Goal: Task Accomplishment & Management: Manage account settings

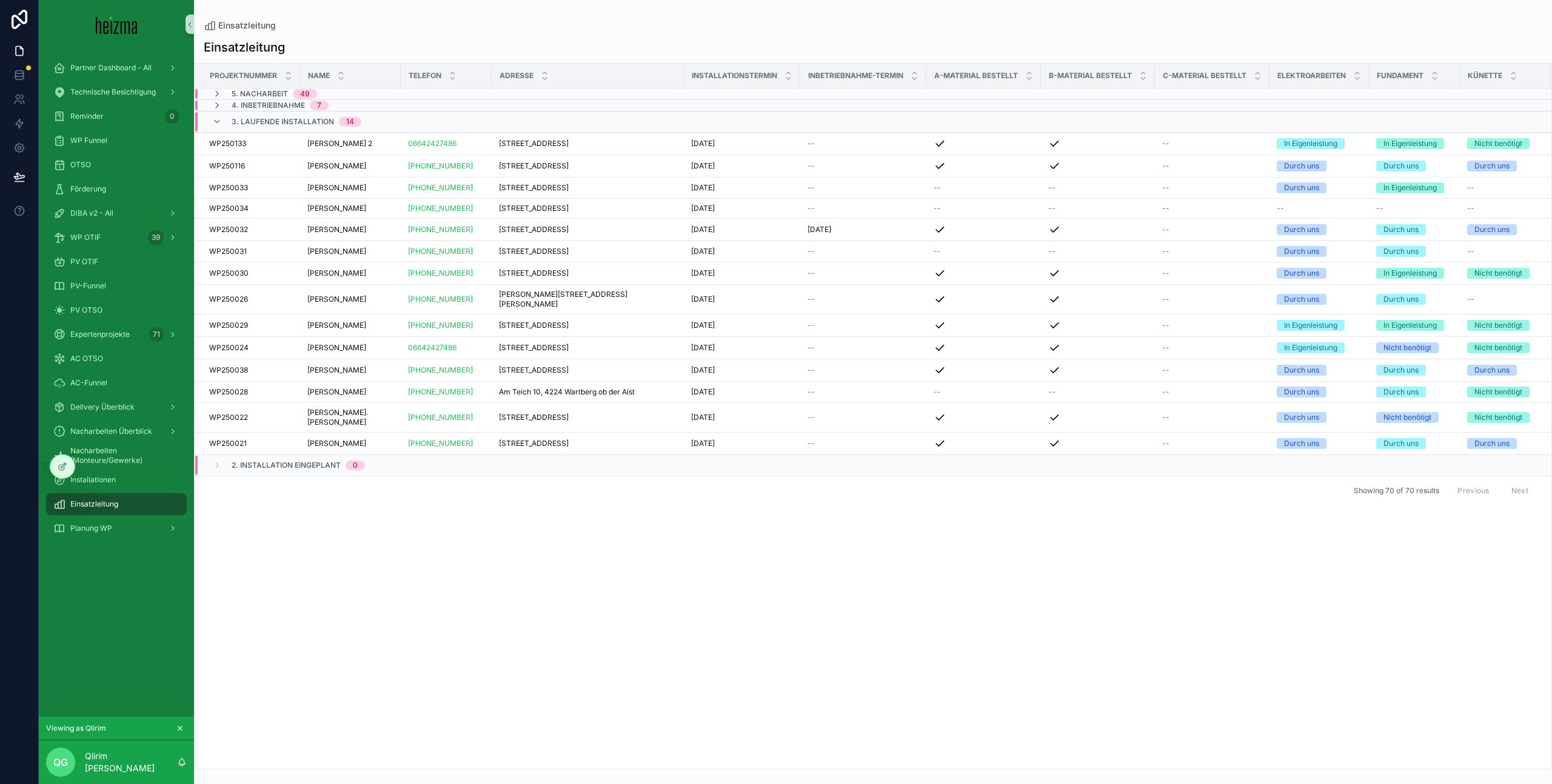
click at [428, 488] on div "Projektnummer Name Telefon Adresse Installationstermin Inbetriebnahme-Termin A-…" at bounding box center [873, 417] width 1357 height 706
click at [154, 455] on span "Nacharbeiten (Monteure/Gewerke)" at bounding box center [123, 455] width 104 height 19
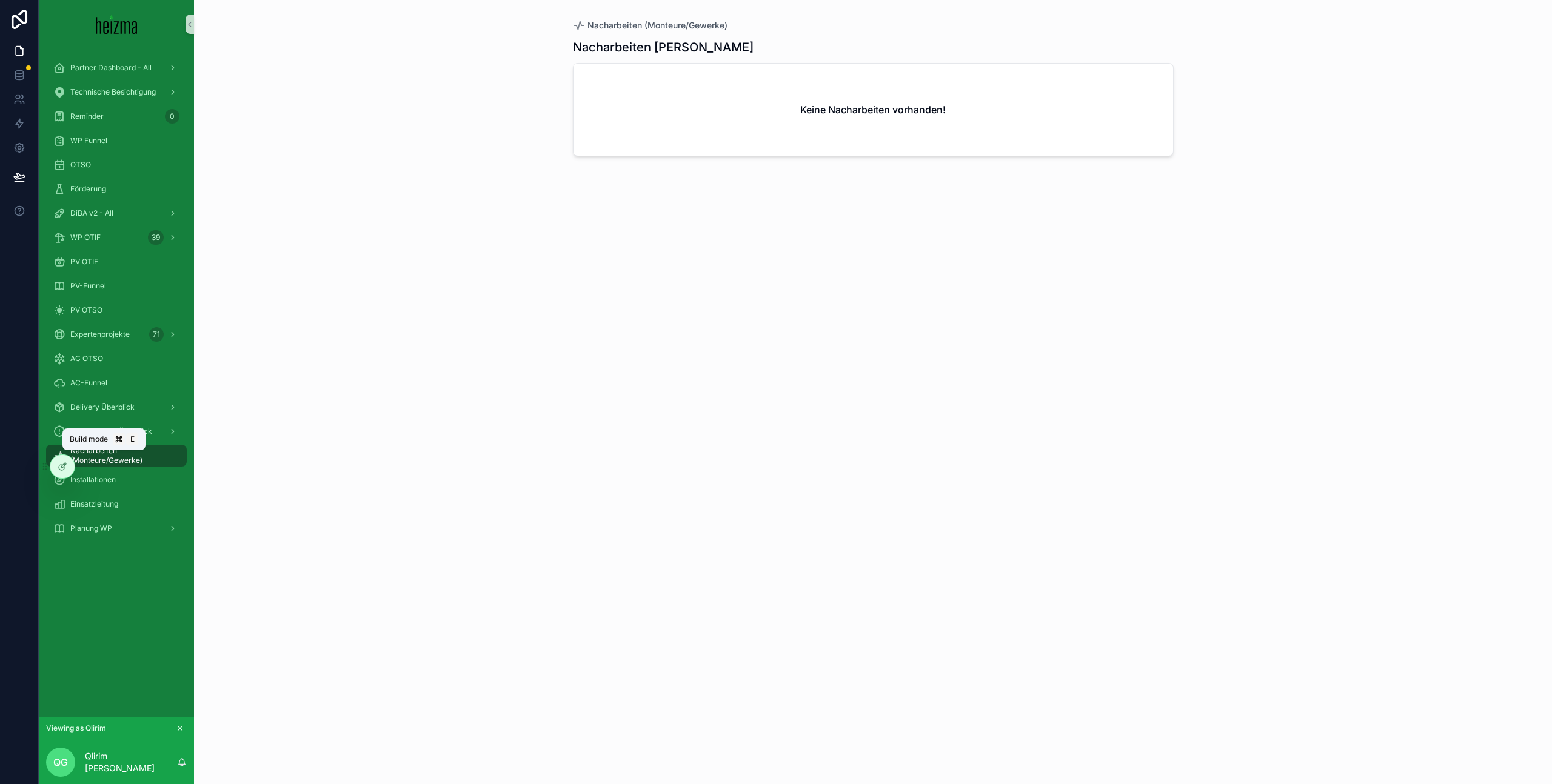
click at [61, 465] on icon at bounding box center [62, 466] width 9 height 9
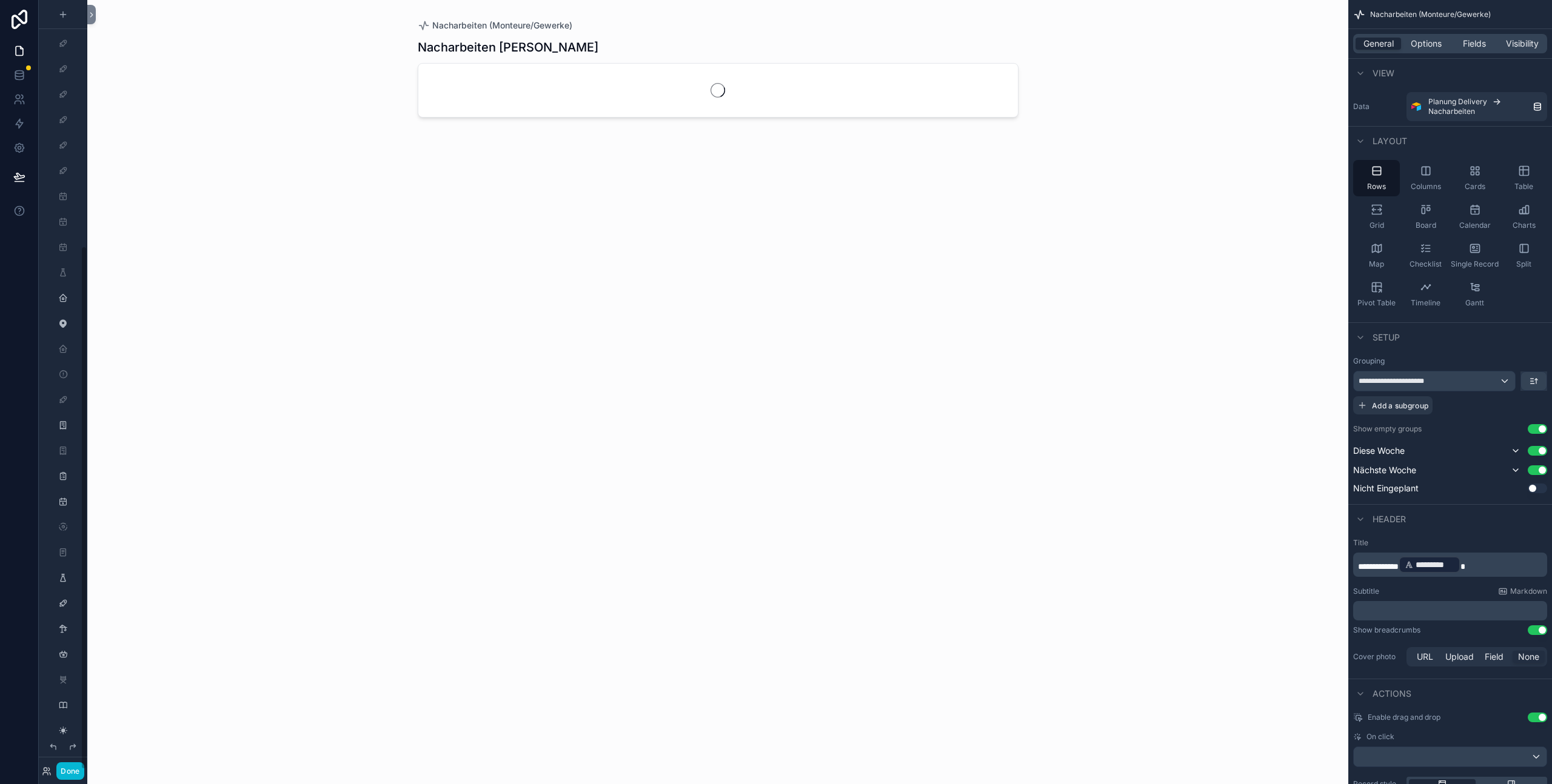
scroll to position [361, 0]
click at [71, 488] on button "Done" at bounding box center [70, 771] width 28 height 17
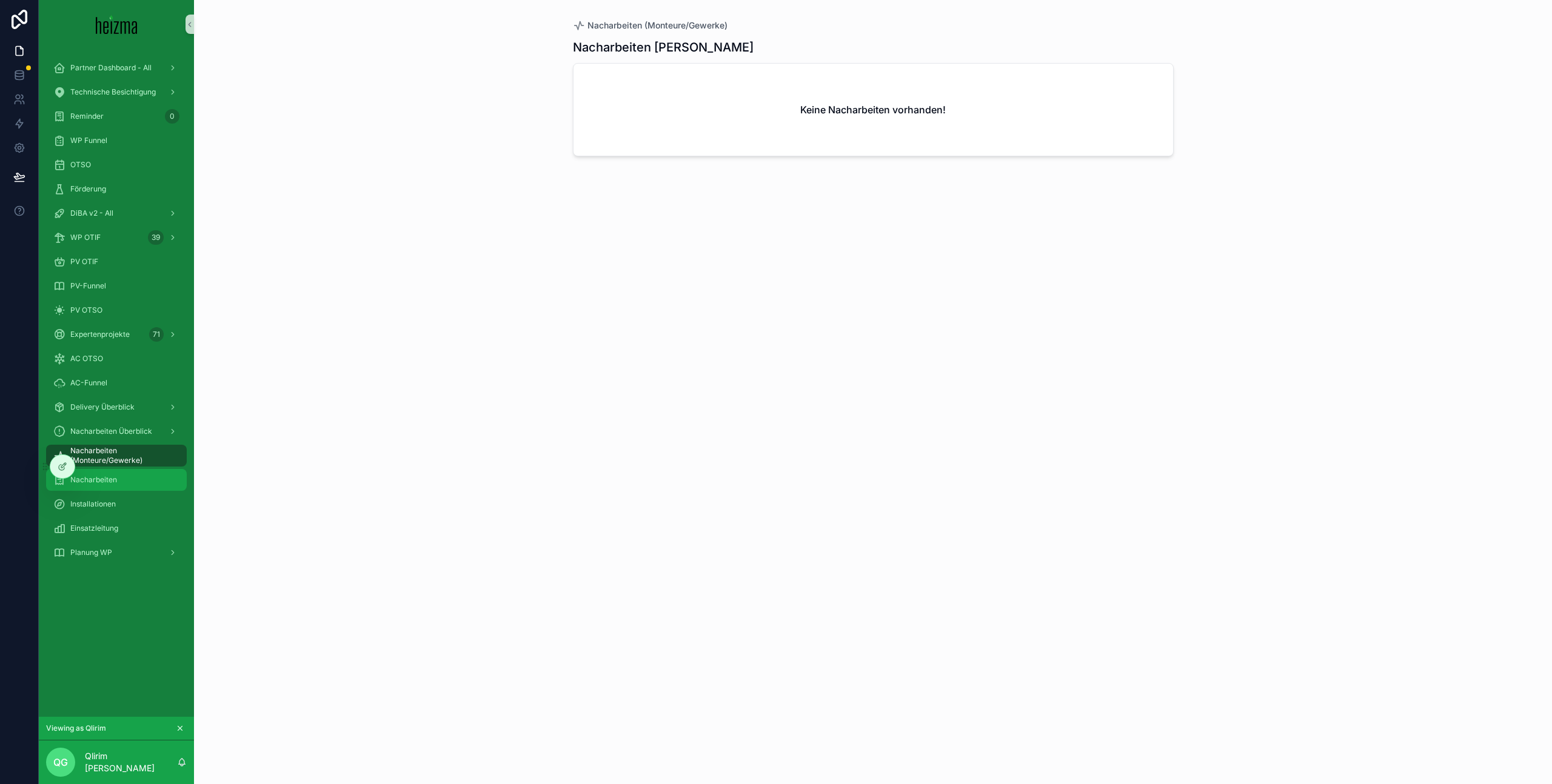
click at [140, 485] on div "Nacharbeiten" at bounding box center [116, 480] width 126 height 19
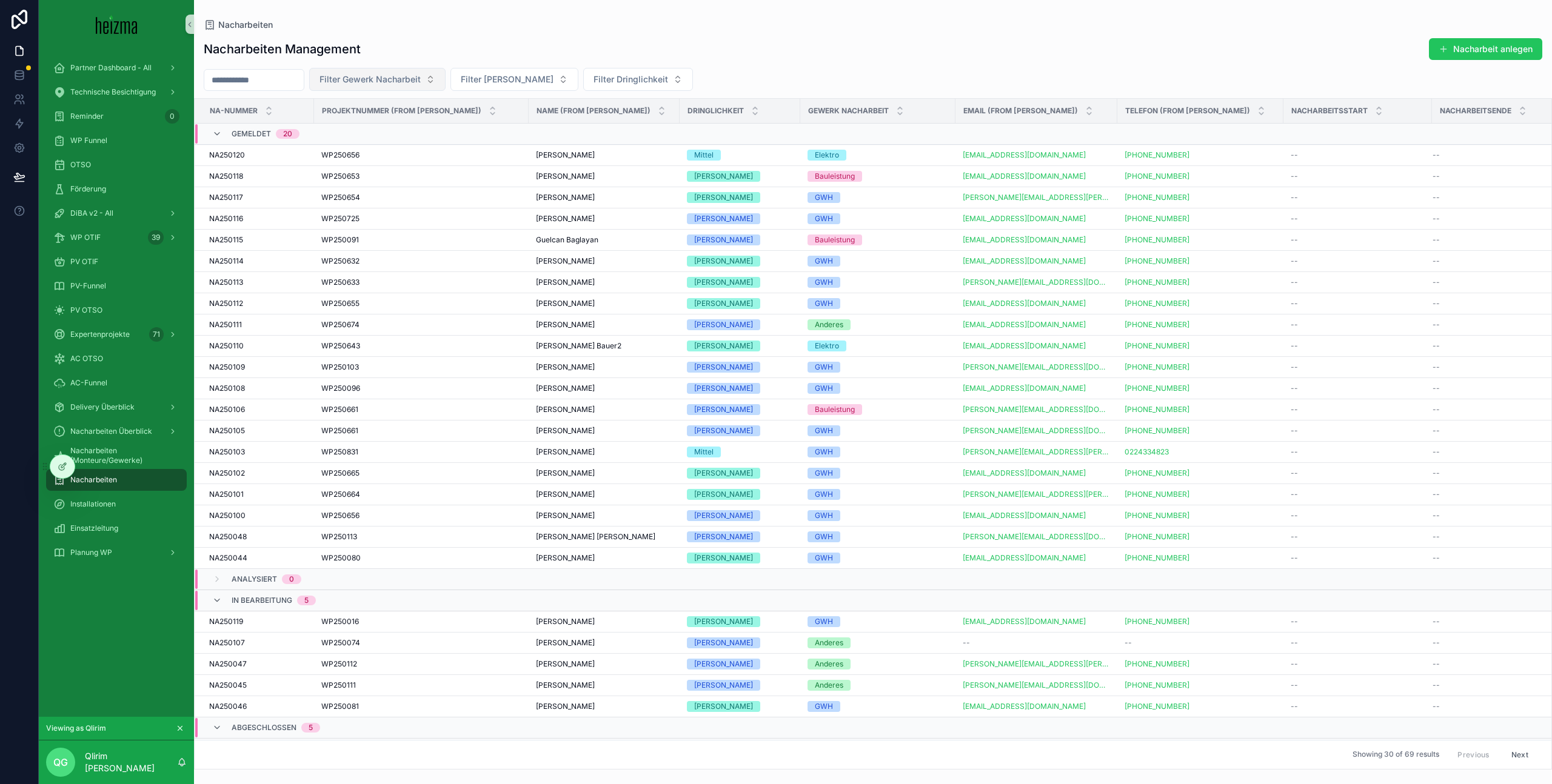
click at [402, 83] on span "Filter Gewerk Nacharbeit" at bounding box center [369, 79] width 101 height 12
click at [640, 24] on div "Nacharbeiten" at bounding box center [872, 24] width 1338 height 11
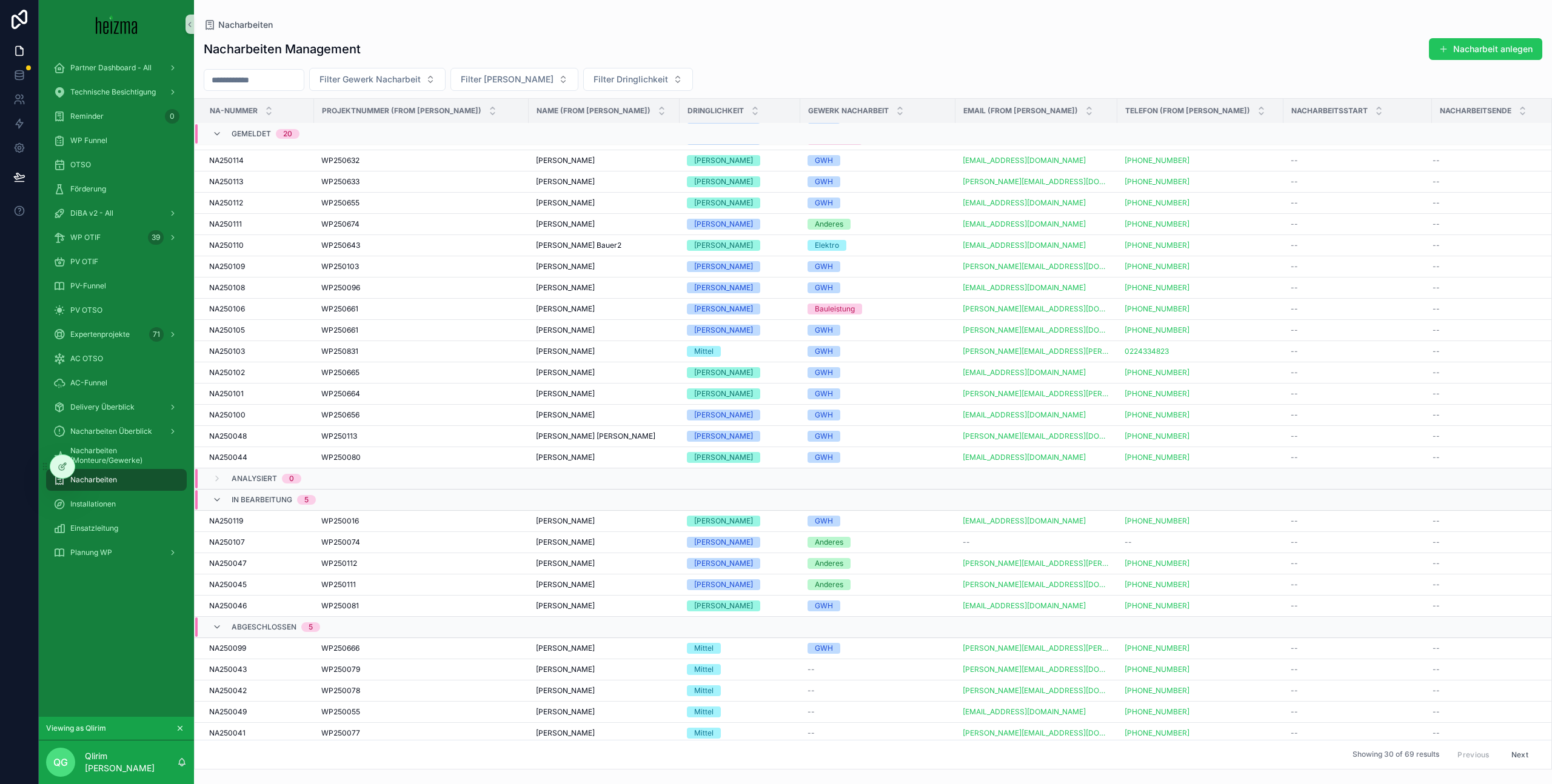
scroll to position [104, 0]
click at [216, 488] on icon "scrollable content" at bounding box center [217, 623] width 9 height 9
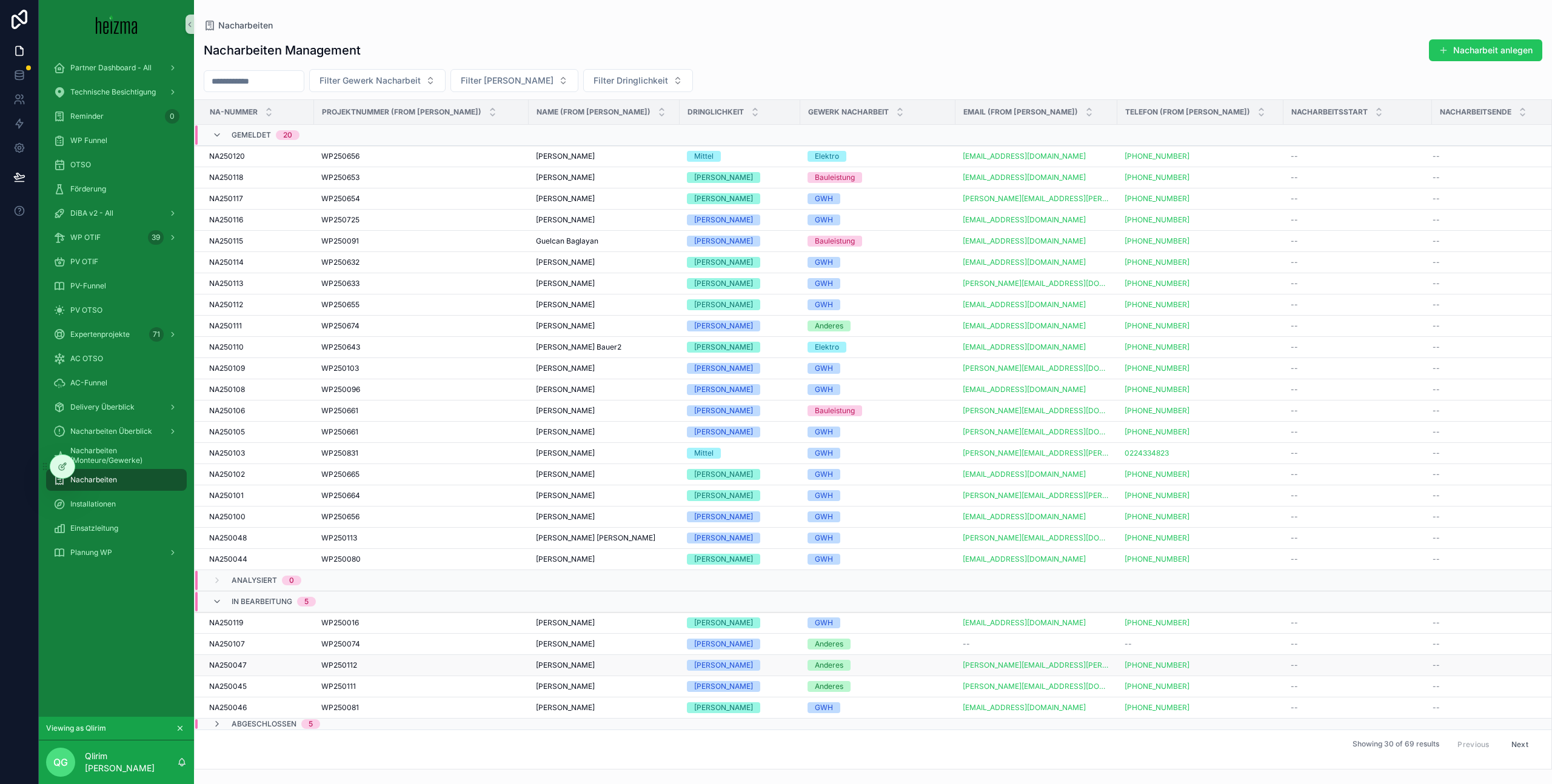
scroll to position [0, 0]
click at [414, 78] on span "Filter Gewerk Nacharbeit" at bounding box center [369, 80] width 101 height 12
click at [671, 105] on div "Name (from [PERSON_NAME])" at bounding box center [604, 112] width 150 height 23
click at [386, 81] on span "Filter Gewerk Nacharbeit" at bounding box center [369, 80] width 101 height 12
click at [416, 135] on div "GWH" at bounding box center [393, 129] width 146 height 19
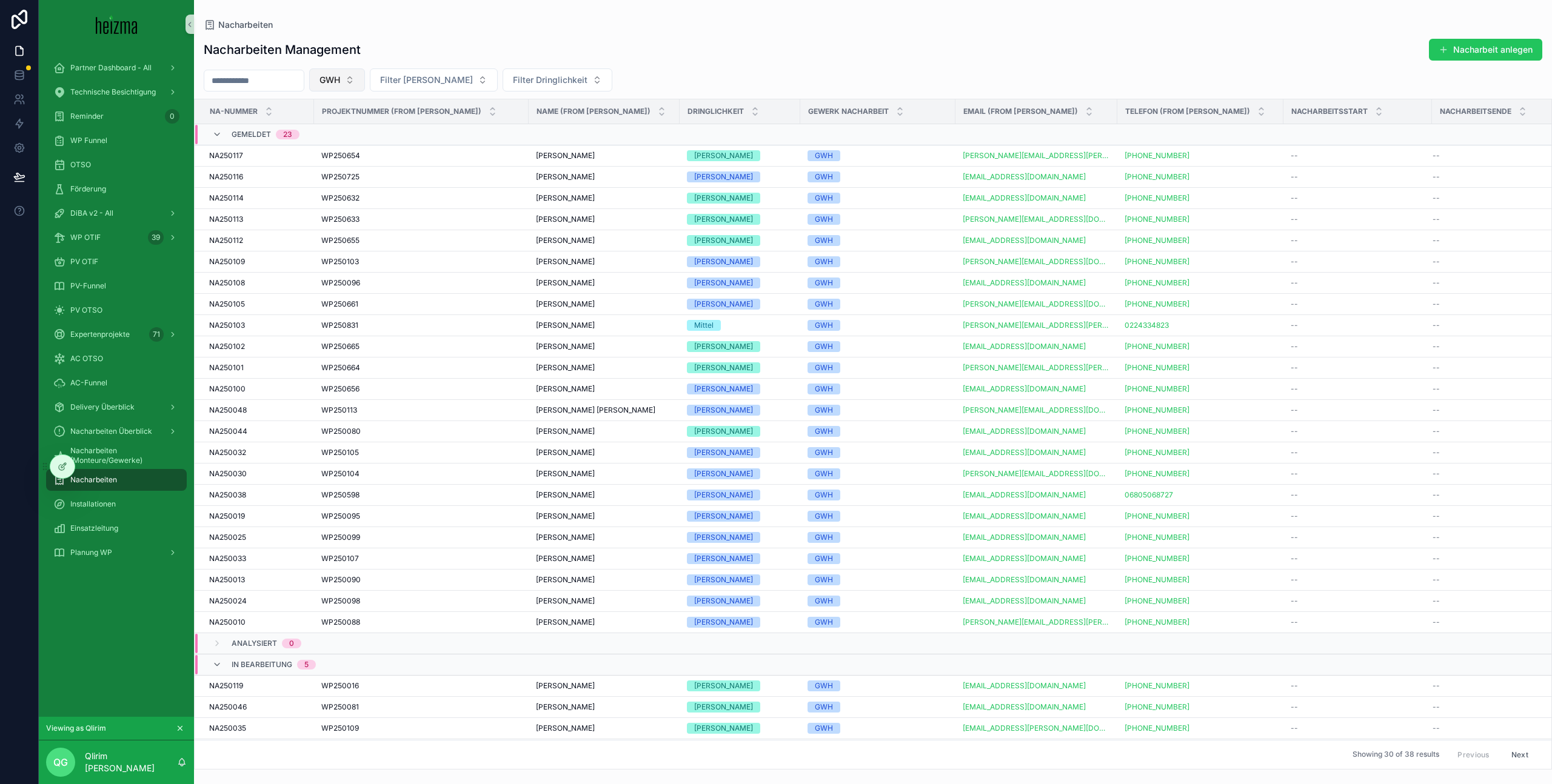
click at [365, 89] on button "GWH" at bounding box center [336, 79] width 56 height 23
click at [374, 166] on div "Elektro" at bounding box center [353, 167] width 146 height 19
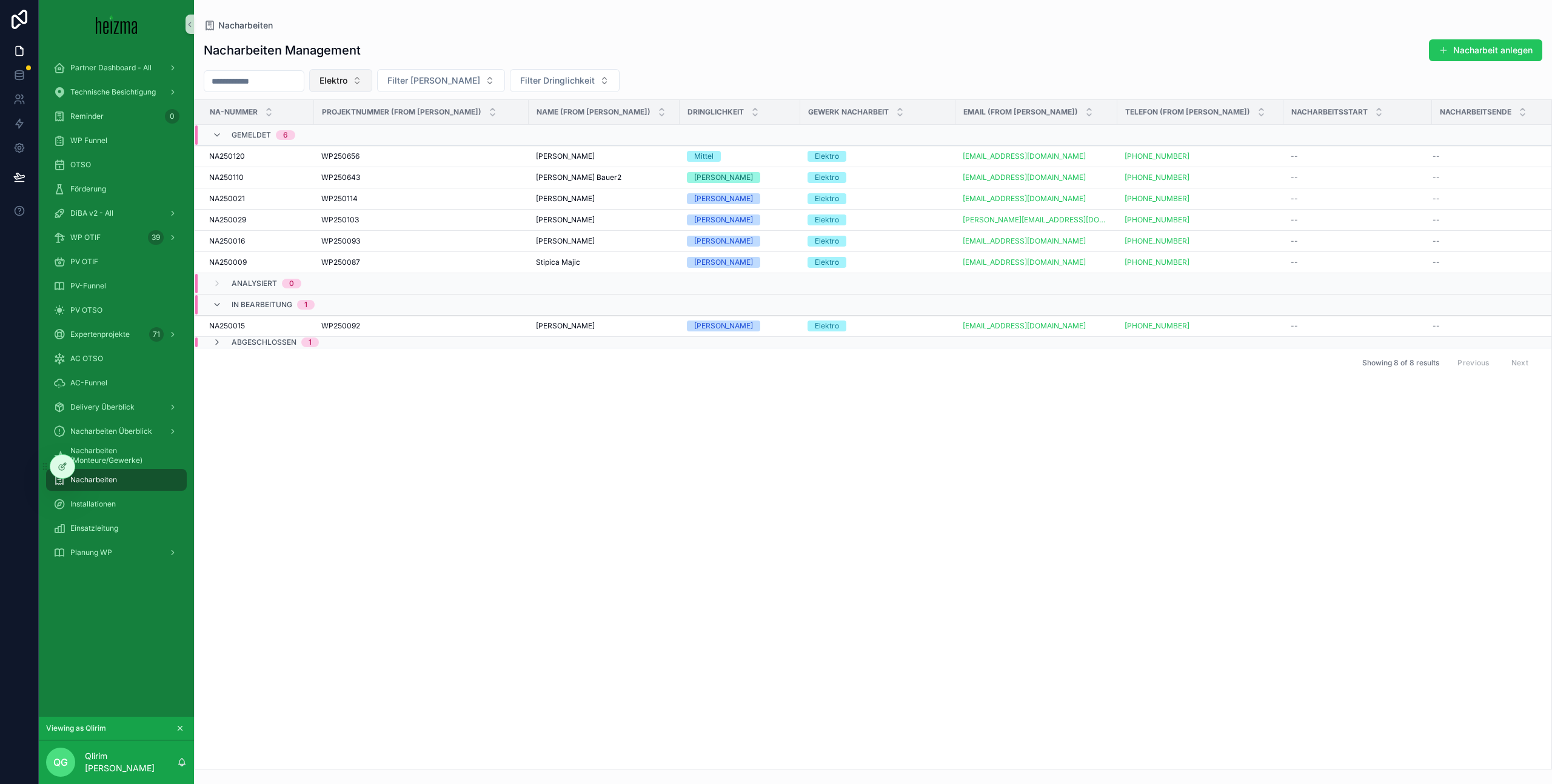
click at [364, 86] on button "Elektro" at bounding box center [340, 80] width 63 height 23
click at [388, 188] on div "Bauleistung" at bounding box center [356, 188] width 146 height 19
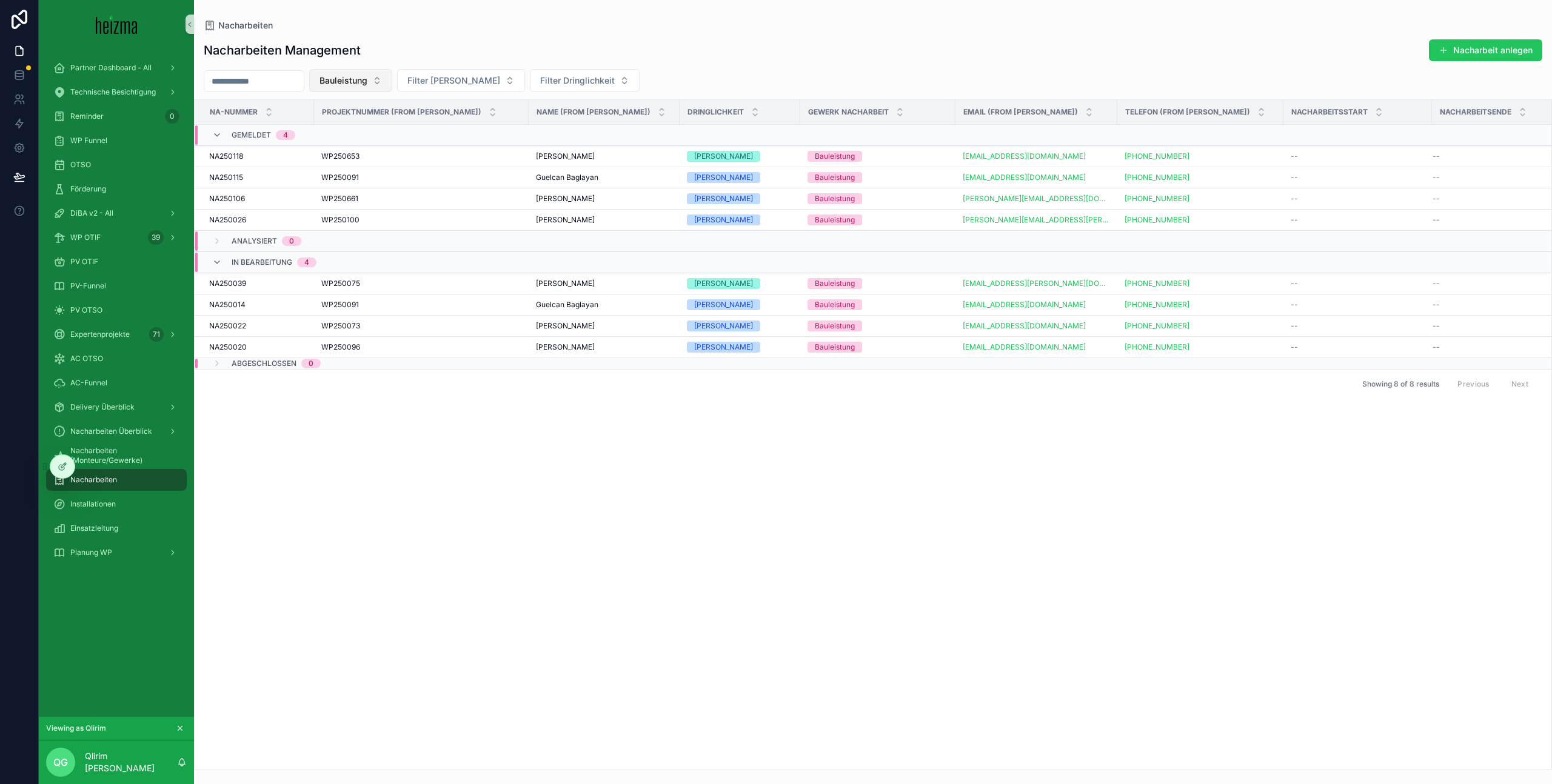
click at [368, 78] on span "Bauleistung" at bounding box center [343, 80] width 48 height 12
click at [378, 204] on div "Anderes" at bounding box center [366, 207] width 146 height 19
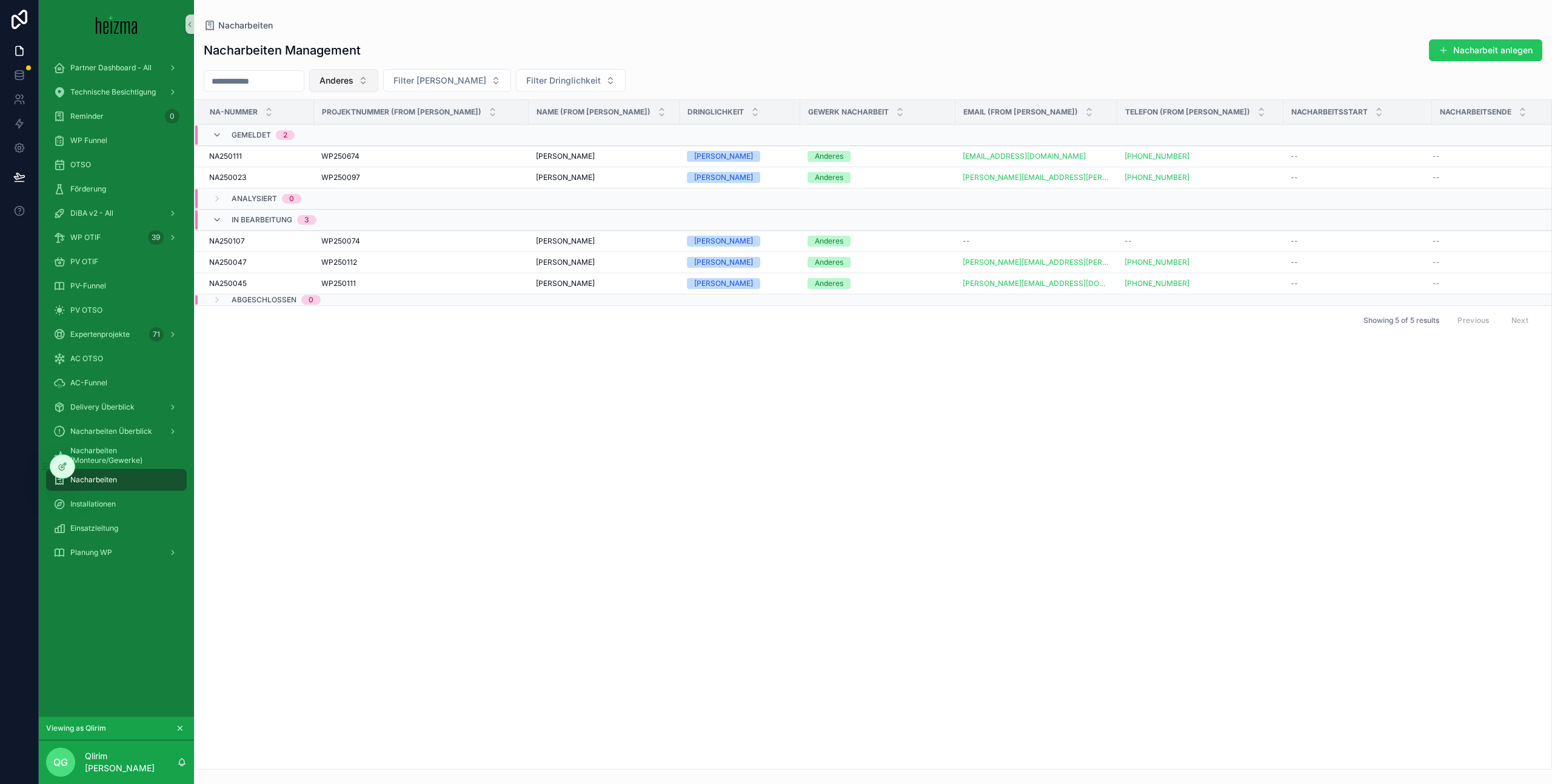
click at [368, 86] on button "Anderes" at bounding box center [343, 80] width 69 height 23
click at [397, 131] on div "None" at bounding box center [359, 129] width 146 height 19
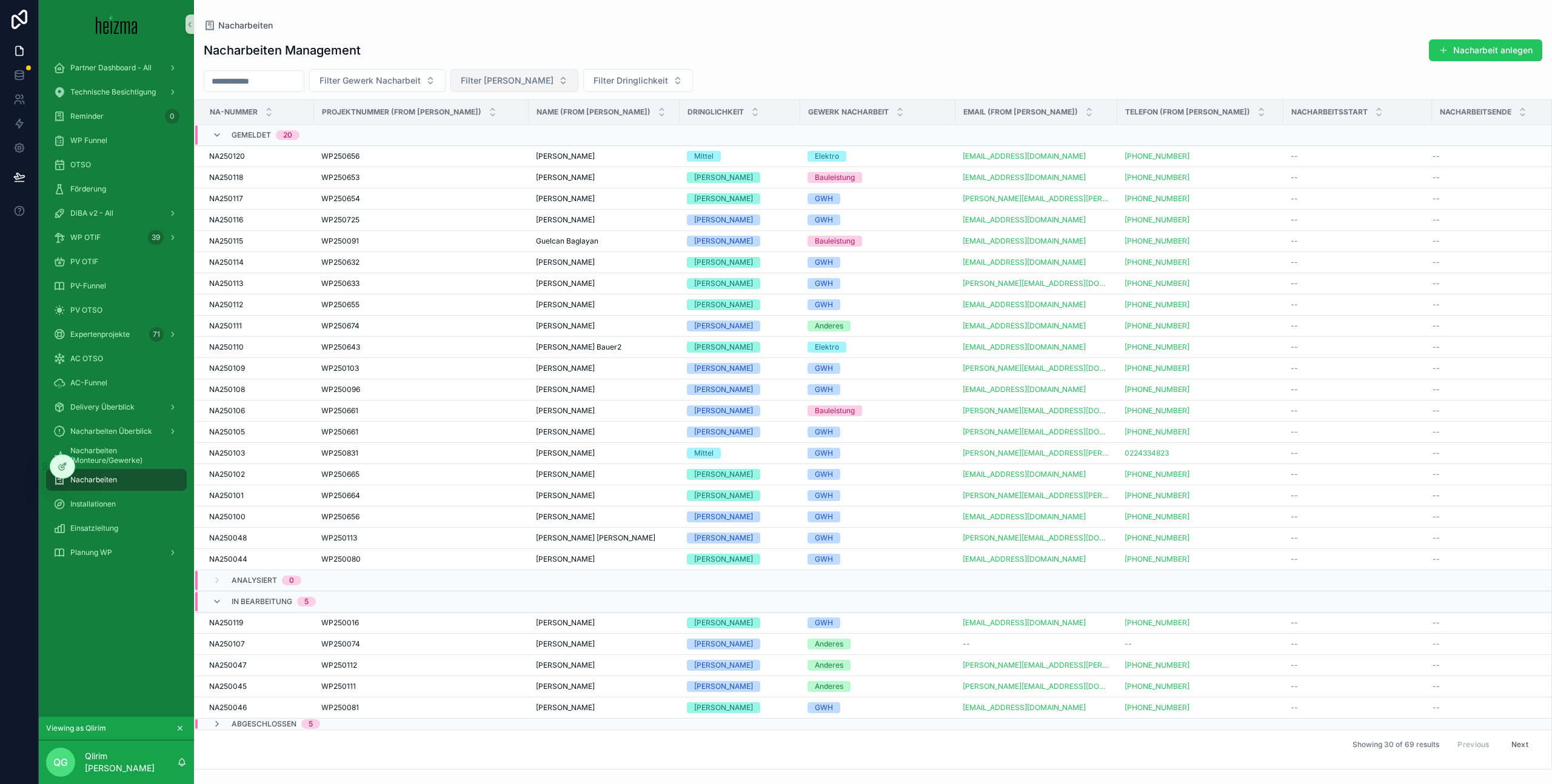
click at [513, 80] on span "Filter [PERSON_NAME]" at bounding box center [507, 80] width 93 height 12
click at [631, 83] on span "Filter Dringlichkeit" at bounding box center [631, 80] width 74 height 12
click at [611, 172] on div "[PERSON_NAME]" at bounding box center [609, 168] width 146 height 19
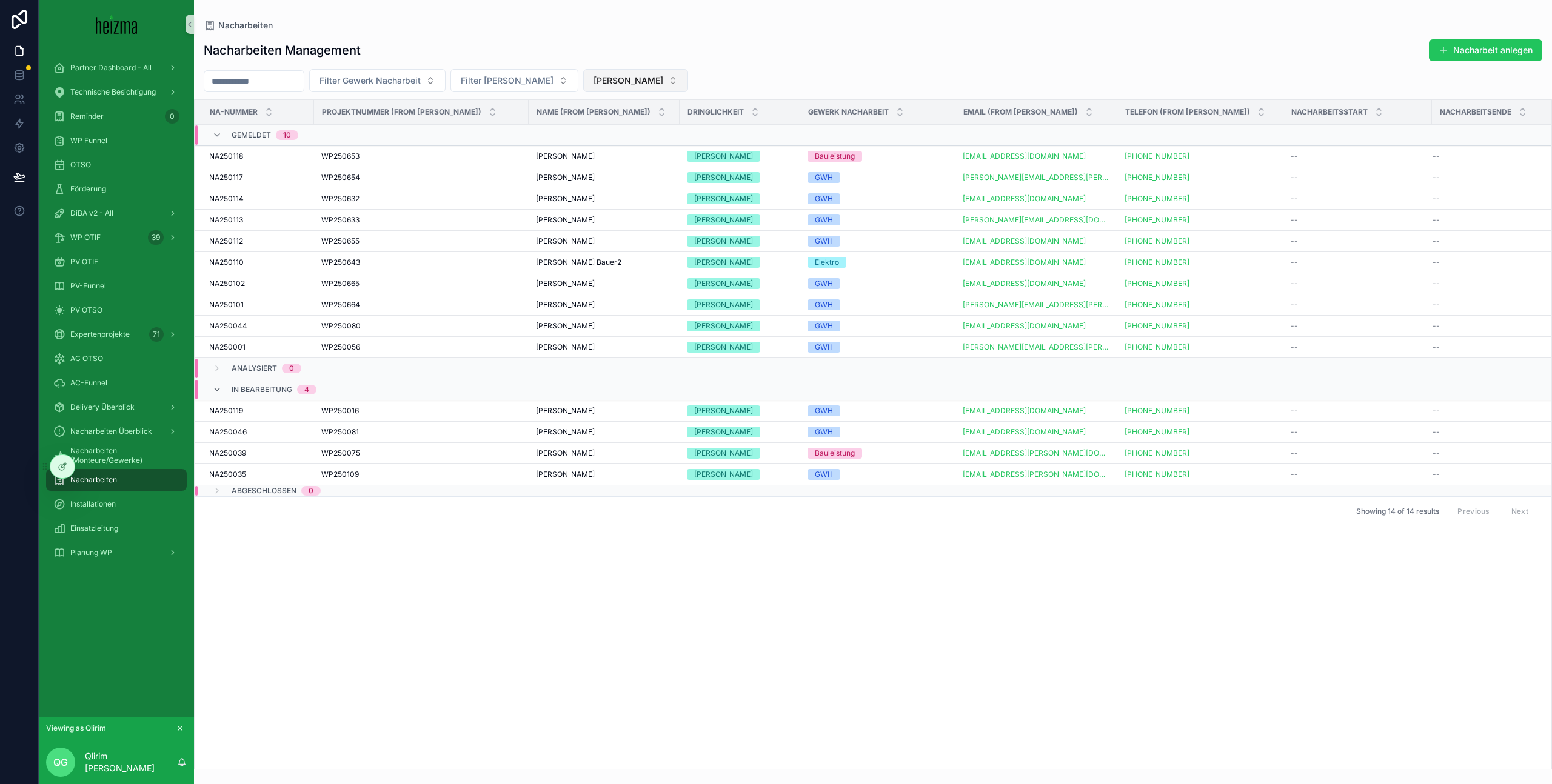
click at [599, 75] on button "[PERSON_NAME]" at bounding box center [636, 80] width 105 height 23
click at [596, 128] on div "None" at bounding box center [583, 129] width 146 height 19
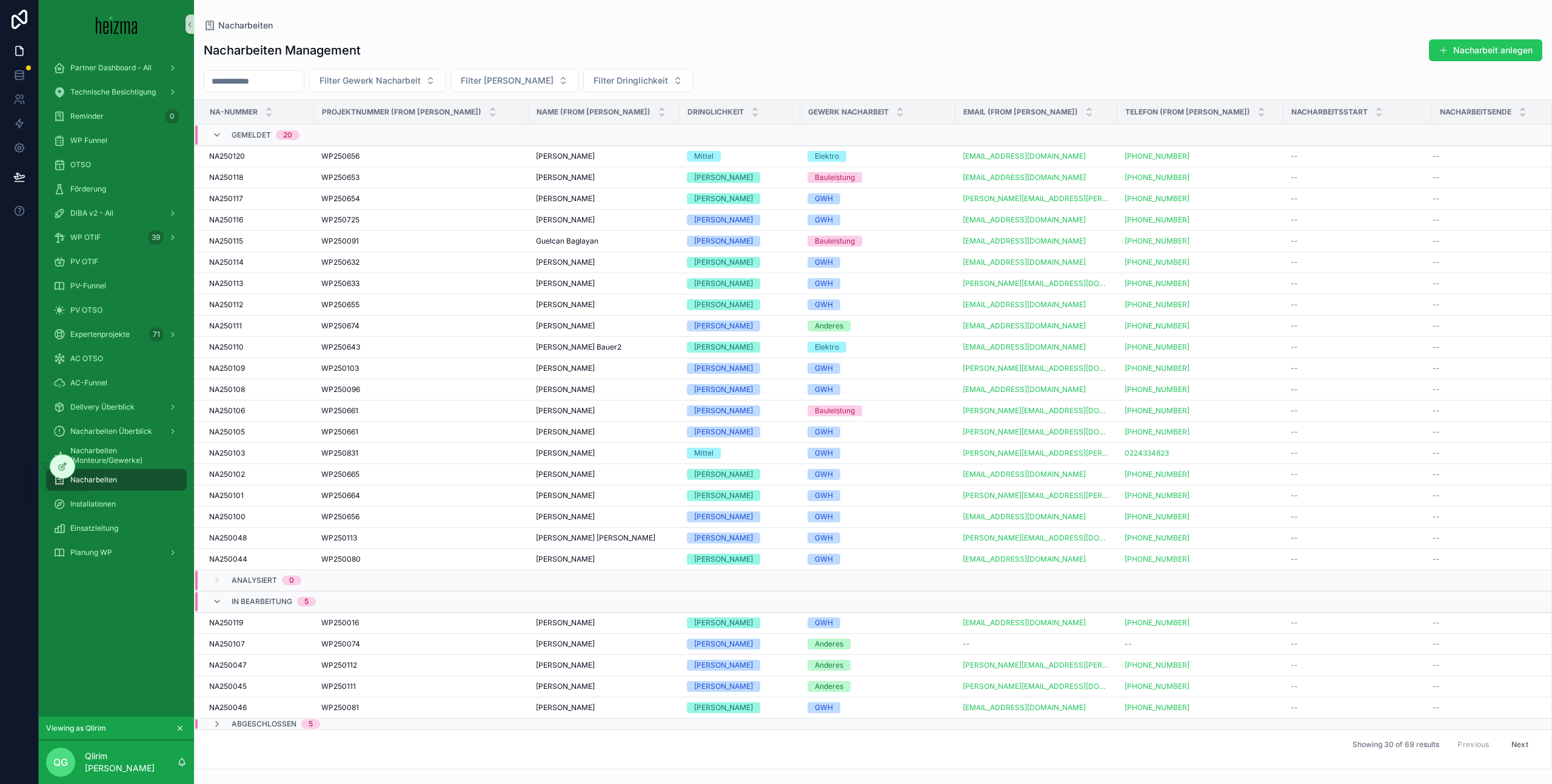
click at [1018, 488] on button "Next" at bounding box center [1519, 744] width 34 height 19
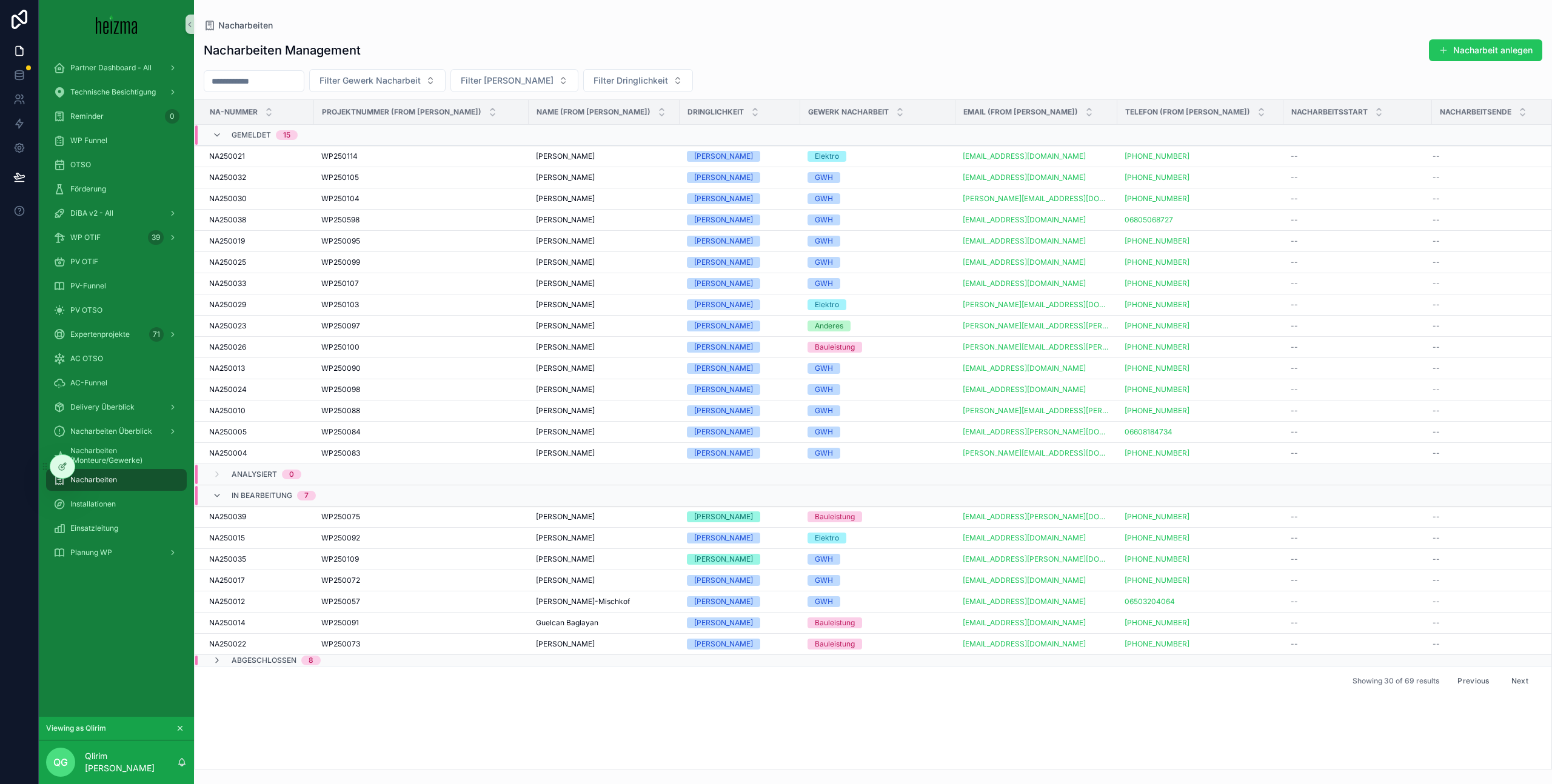
click at [1018, 488] on button "Previous" at bounding box center [1473, 681] width 48 height 19
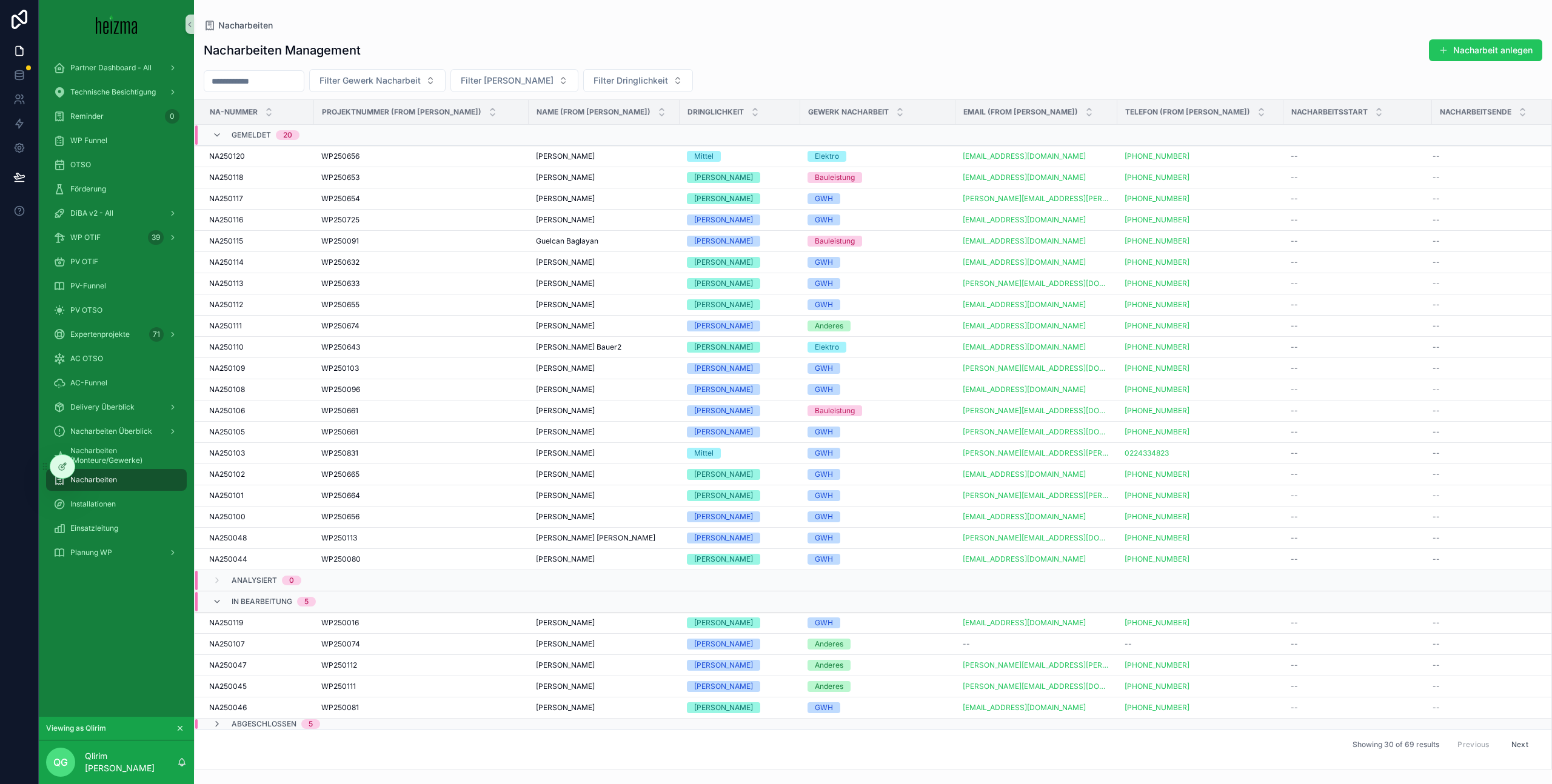
click at [1018, 488] on button "Next" at bounding box center [1519, 744] width 34 height 19
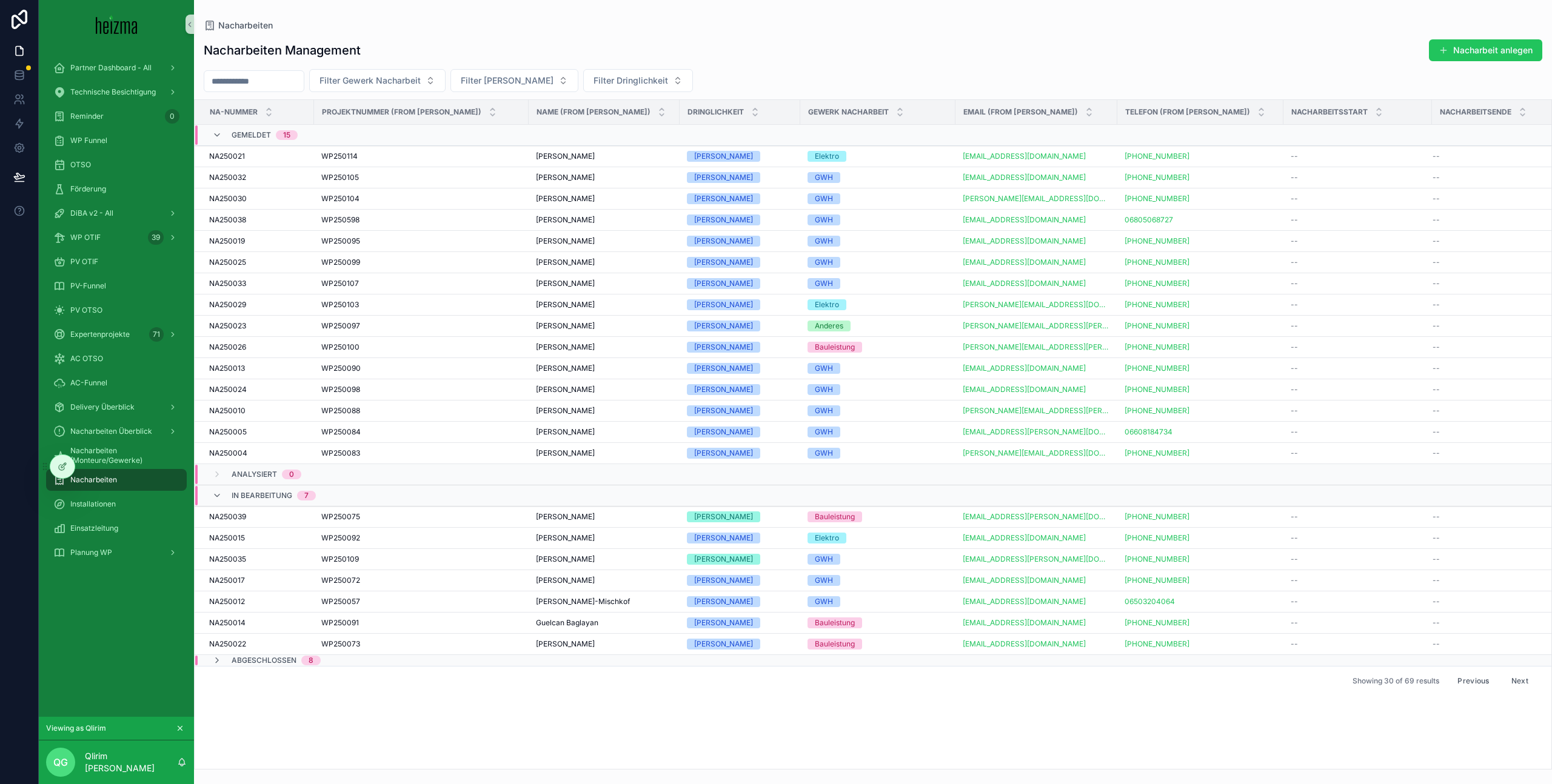
click at [1018, 488] on button "Previous" at bounding box center [1473, 681] width 48 height 19
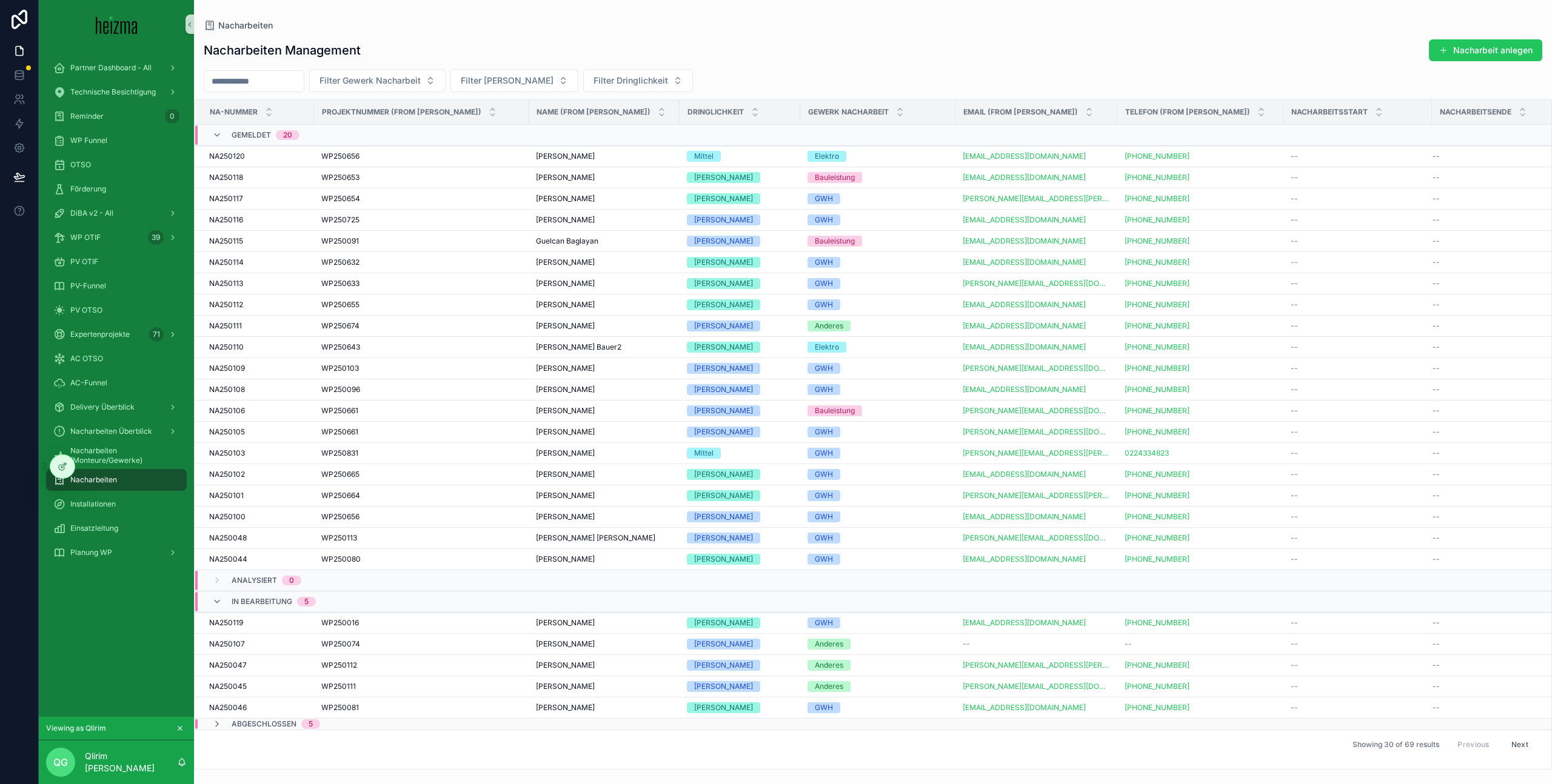
click at [1018, 488] on button "Next" at bounding box center [1519, 744] width 34 height 19
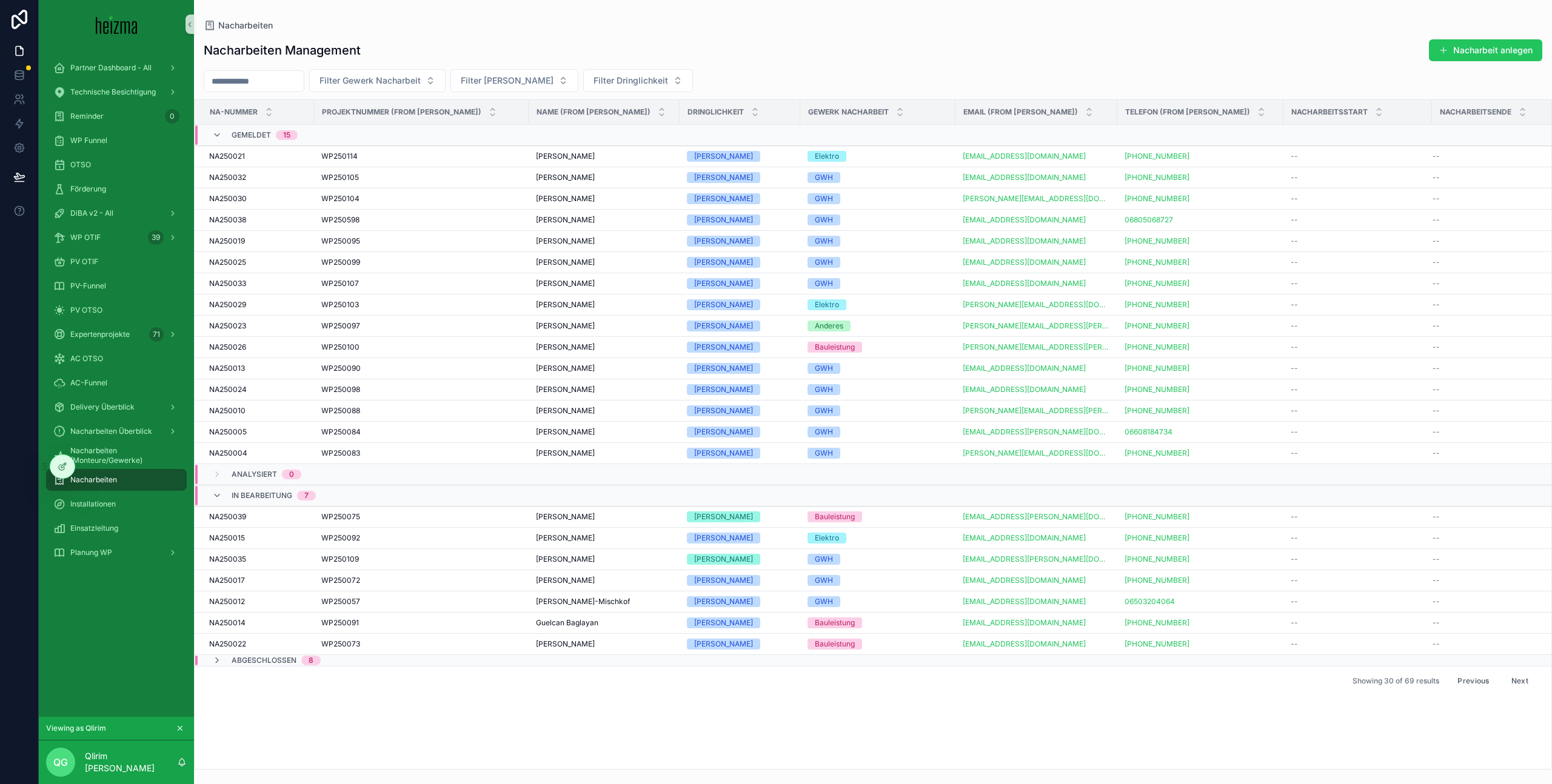
click at [272, 84] on input "scrollable content" at bounding box center [254, 81] width 99 height 17
type input "*********"
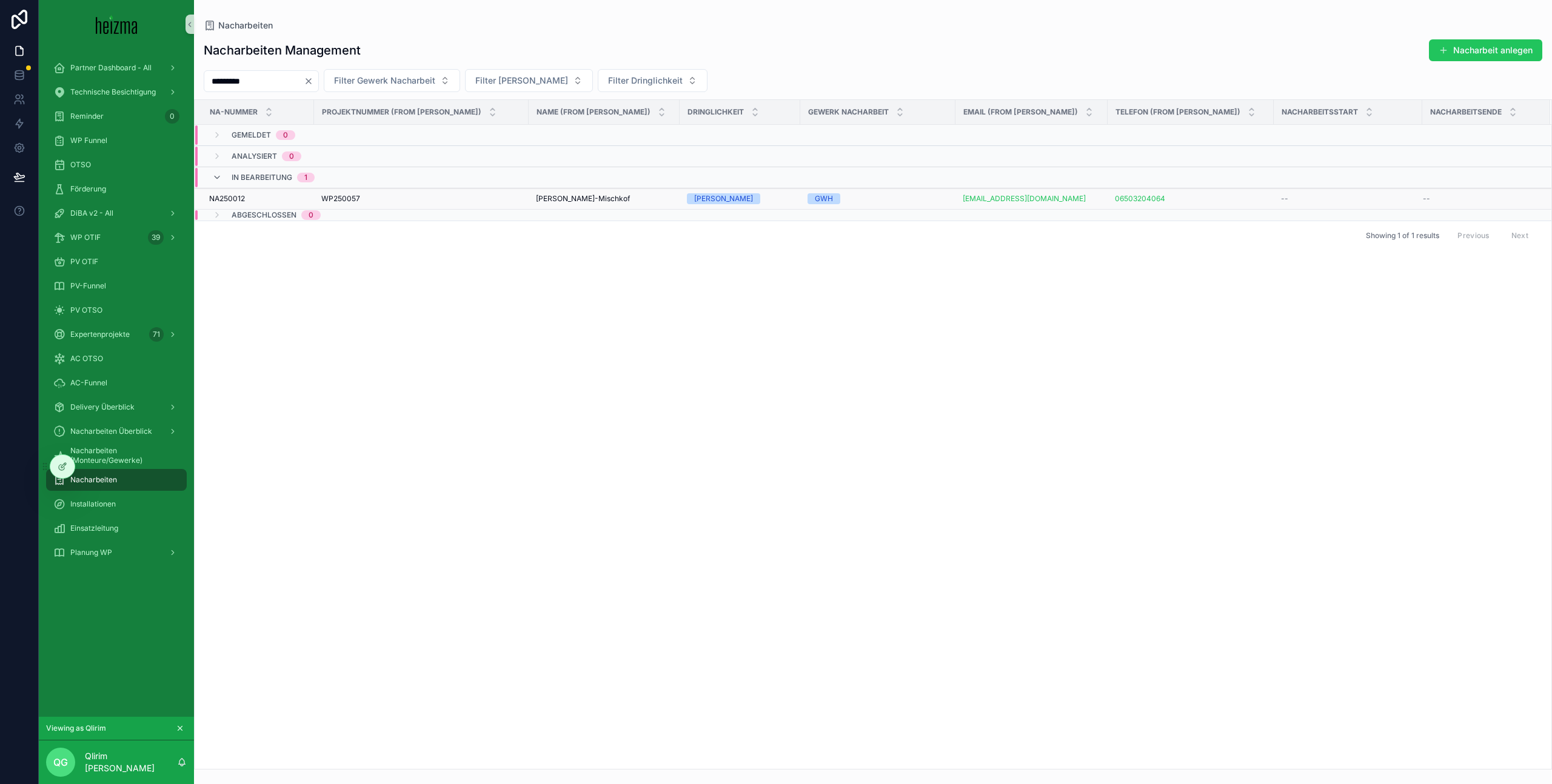
click at [494, 198] on div "WP250057 WP250057" at bounding box center [421, 198] width 200 height 9
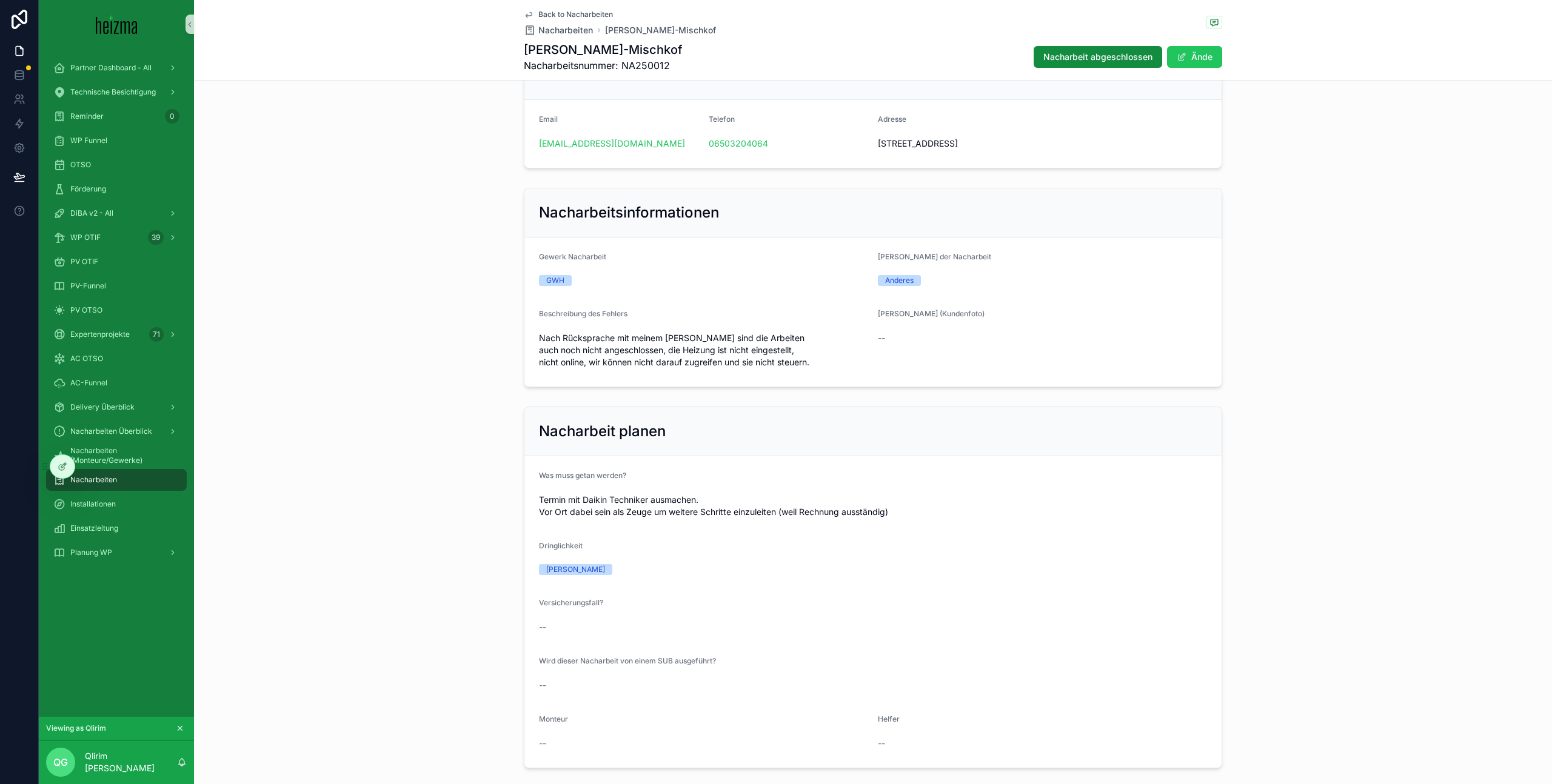
scroll to position [56, 0]
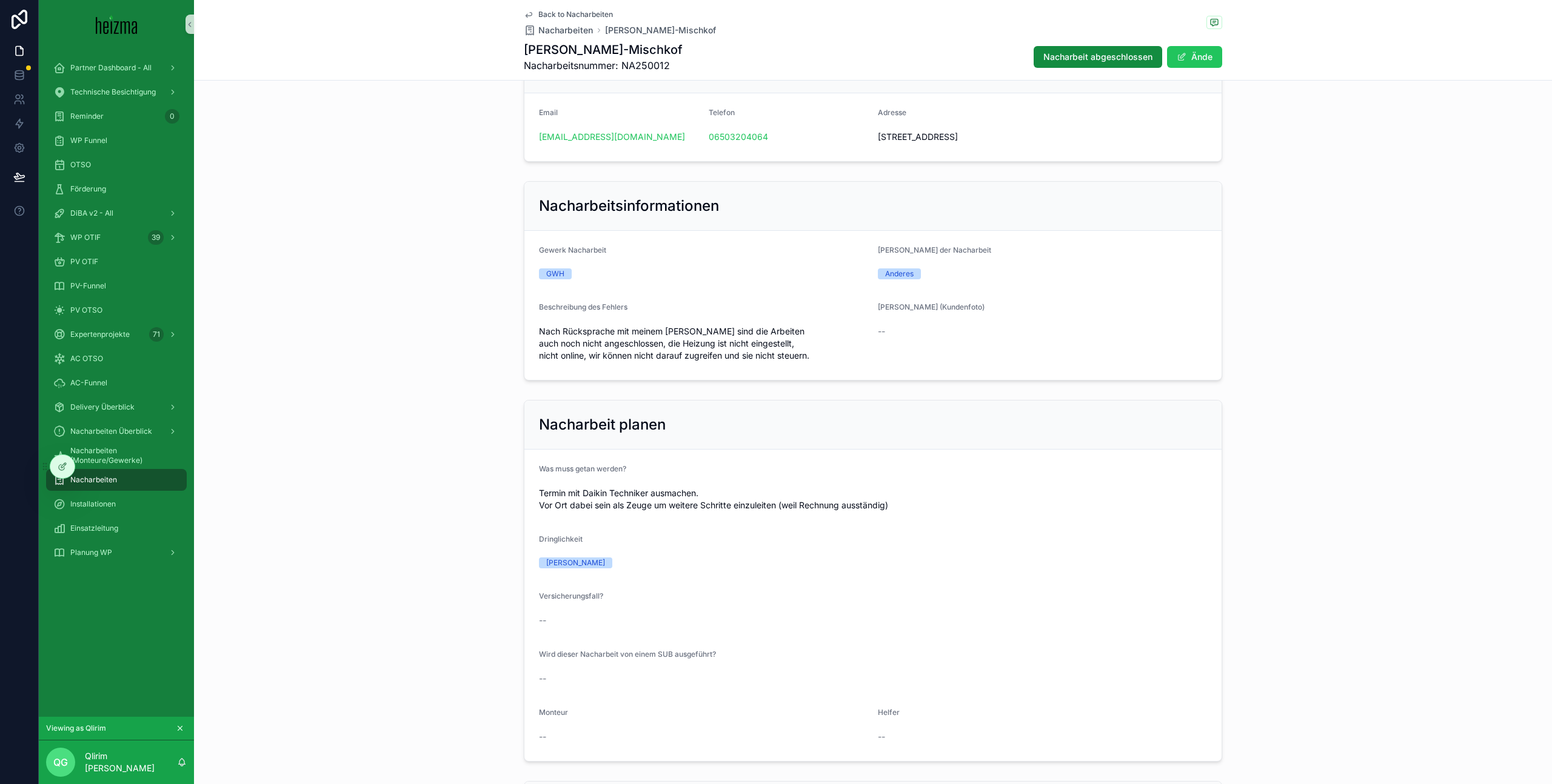
click at [726, 341] on span "Nach Rücksprache mit meinem [PERSON_NAME] sind die Arbeiten auch noch nicht ang…" at bounding box center [704, 343] width 330 height 36
click at [796, 356] on span "Nach Rücksprache mit meinem [PERSON_NAME] sind die Arbeiten auch noch nicht ang…" at bounding box center [704, 343] width 330 height 36
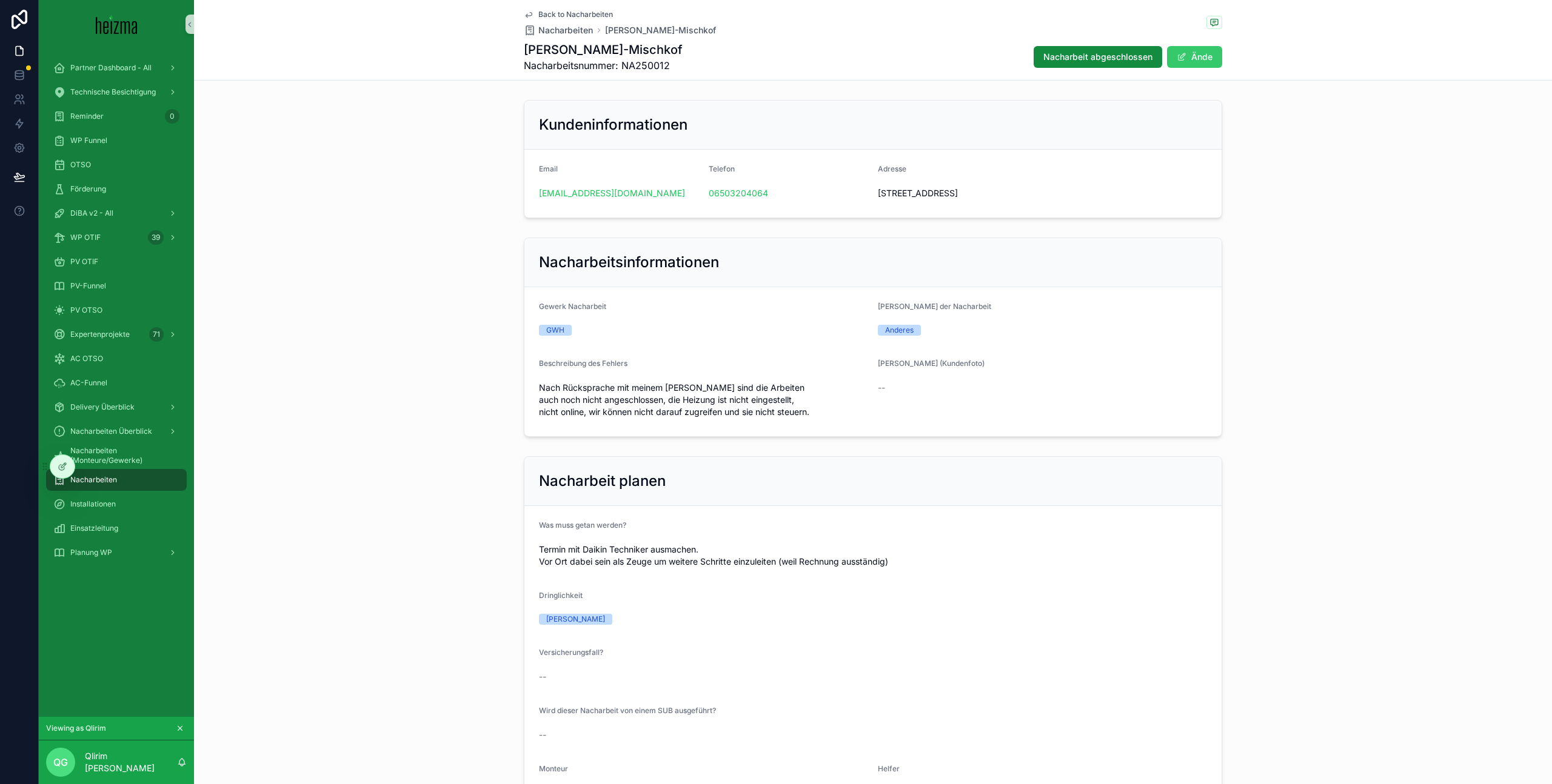
click at [1018, 60] on button "Ände" at bounding box center [1195, 56] width 55 height 22
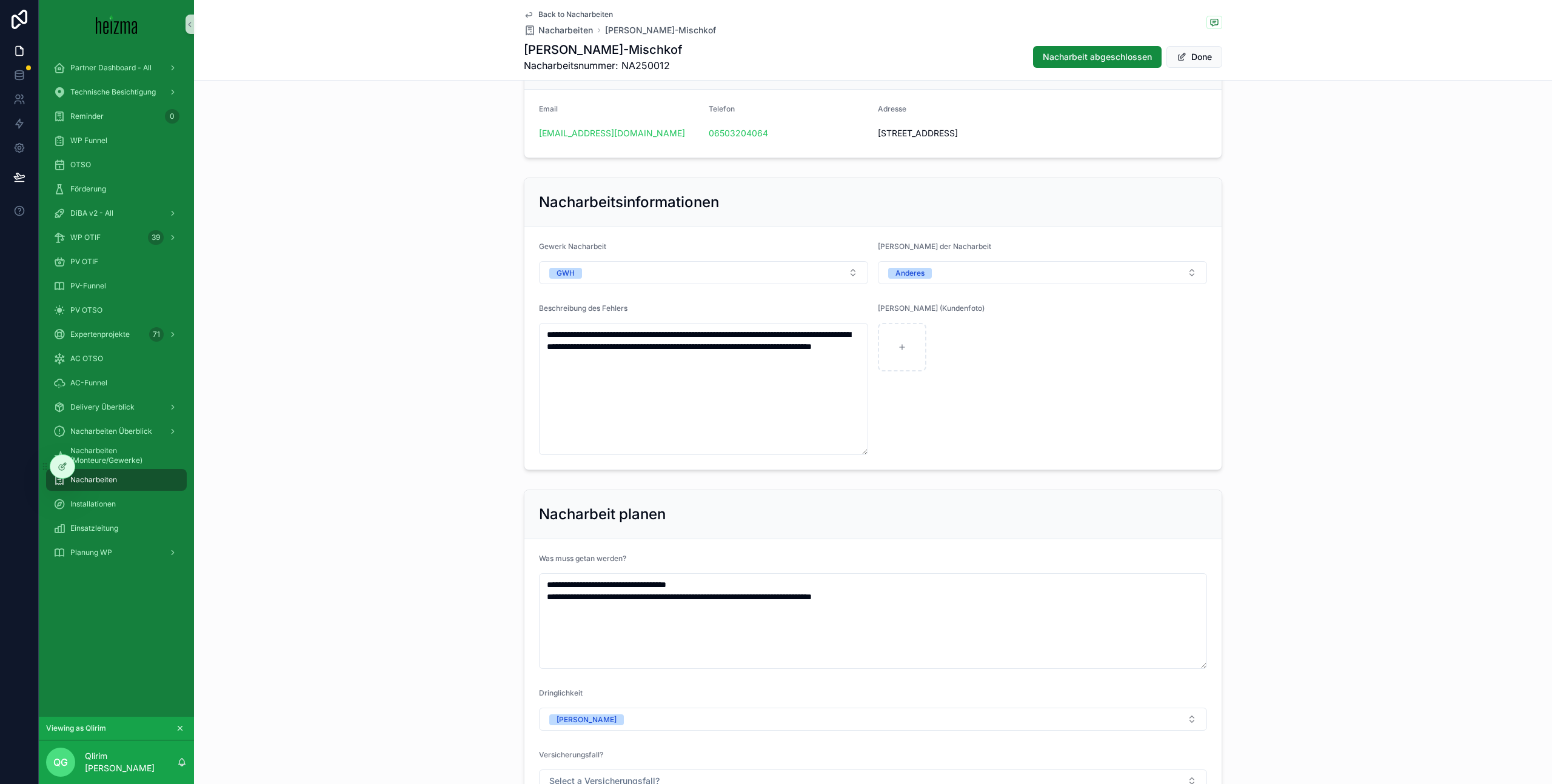
scroll to position [63, 0]
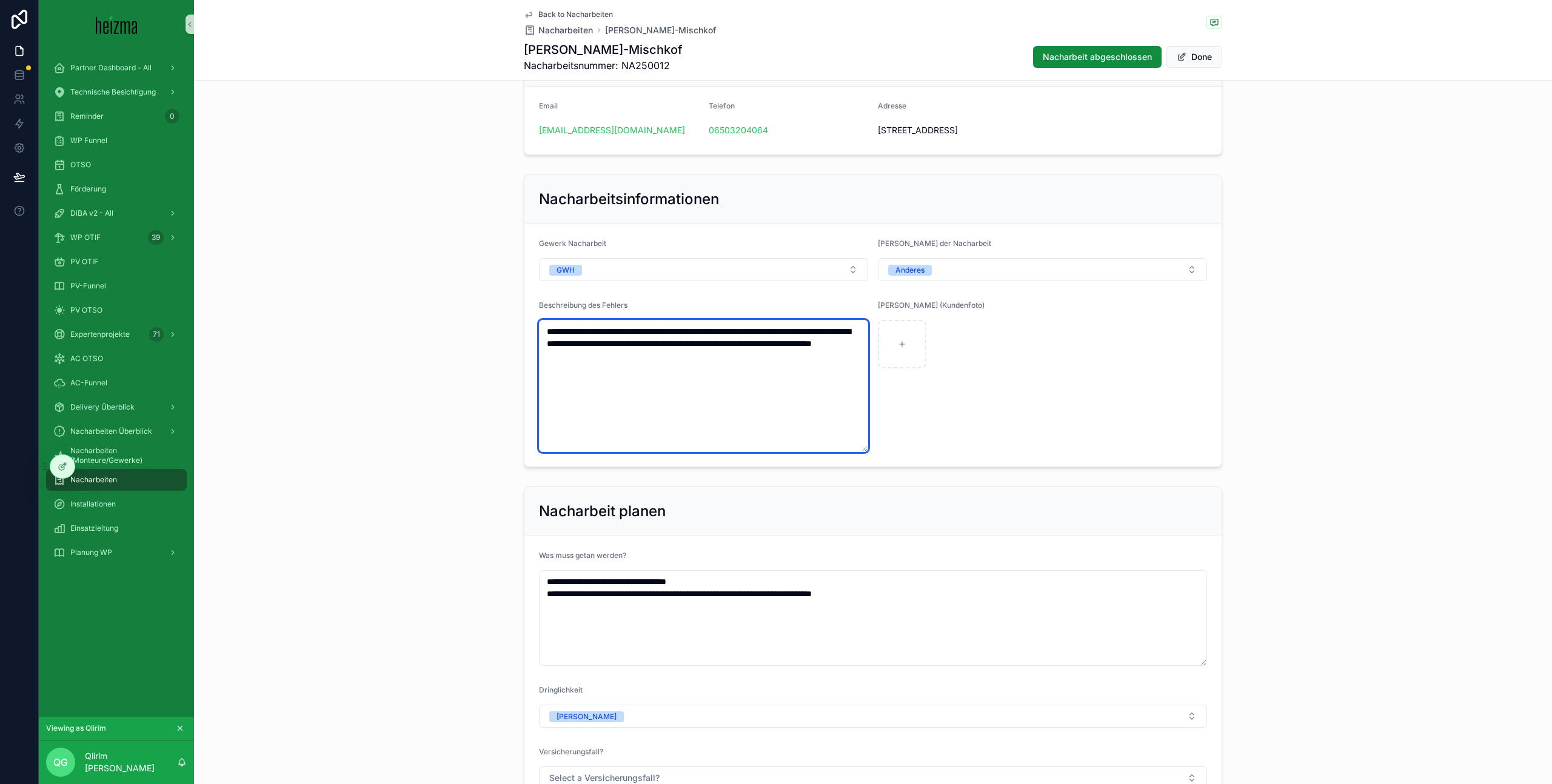
click at [783, 386] on textarea "**********" at bounding box center [704, 386] width 330 height 132
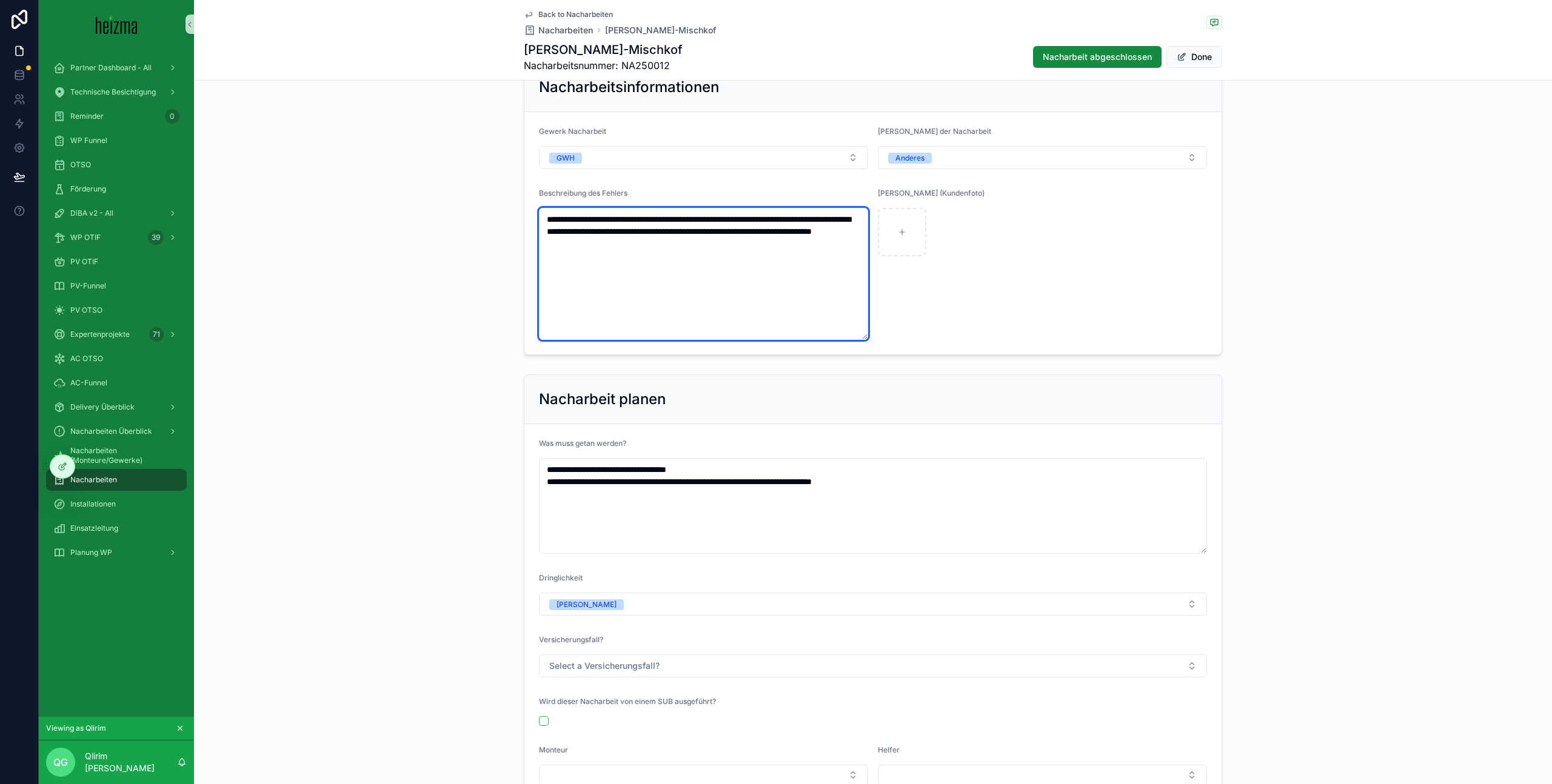
scroll to position [163, 0]
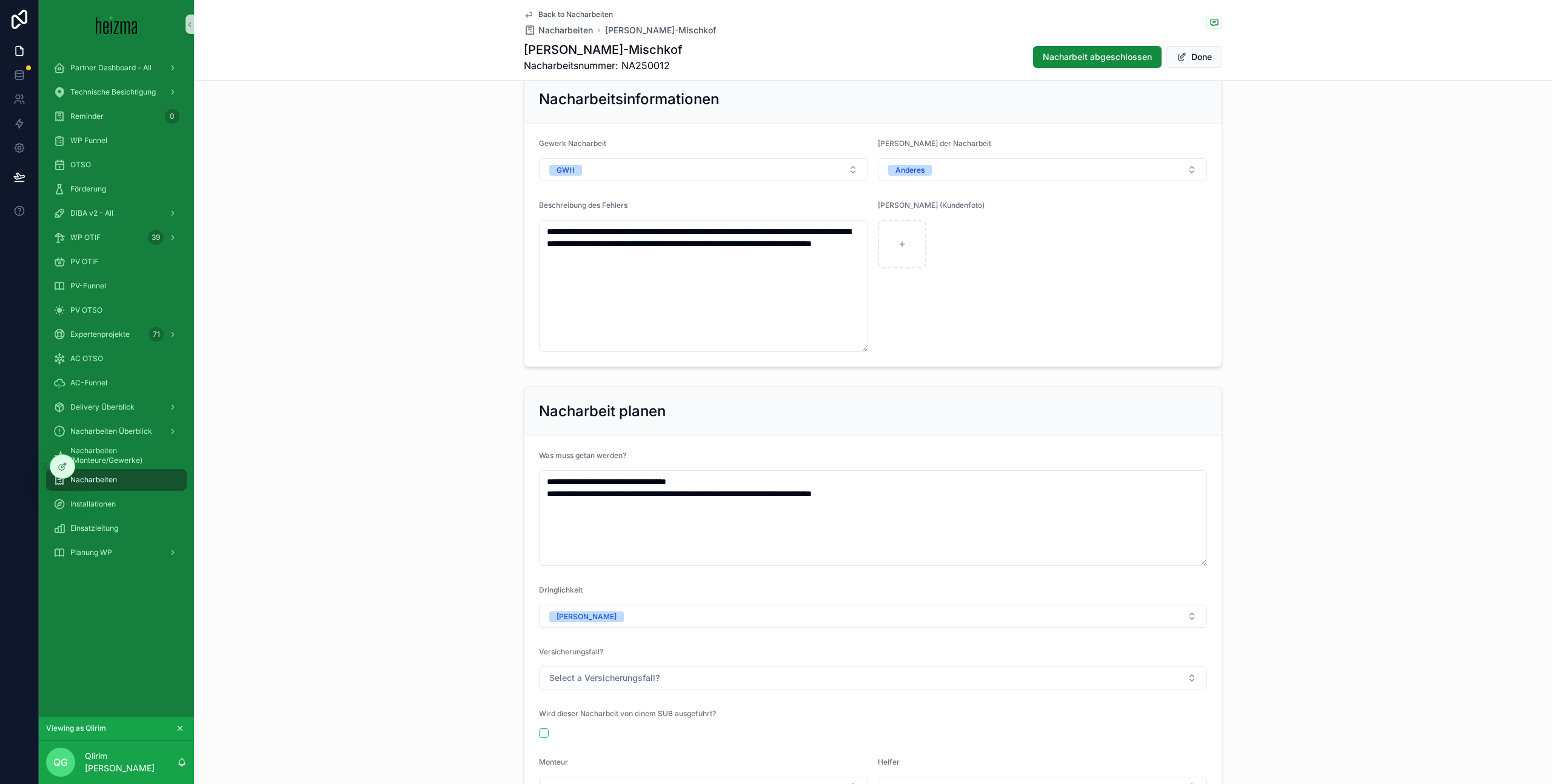
click at [1018, 68] on div "Nacharbeit abgeschlossen Done" at bounding box center [1122, 57] width 198 height 23
click at [1018, 54] on button "Done" at bounding box center [1194, 56] width 56 height 22
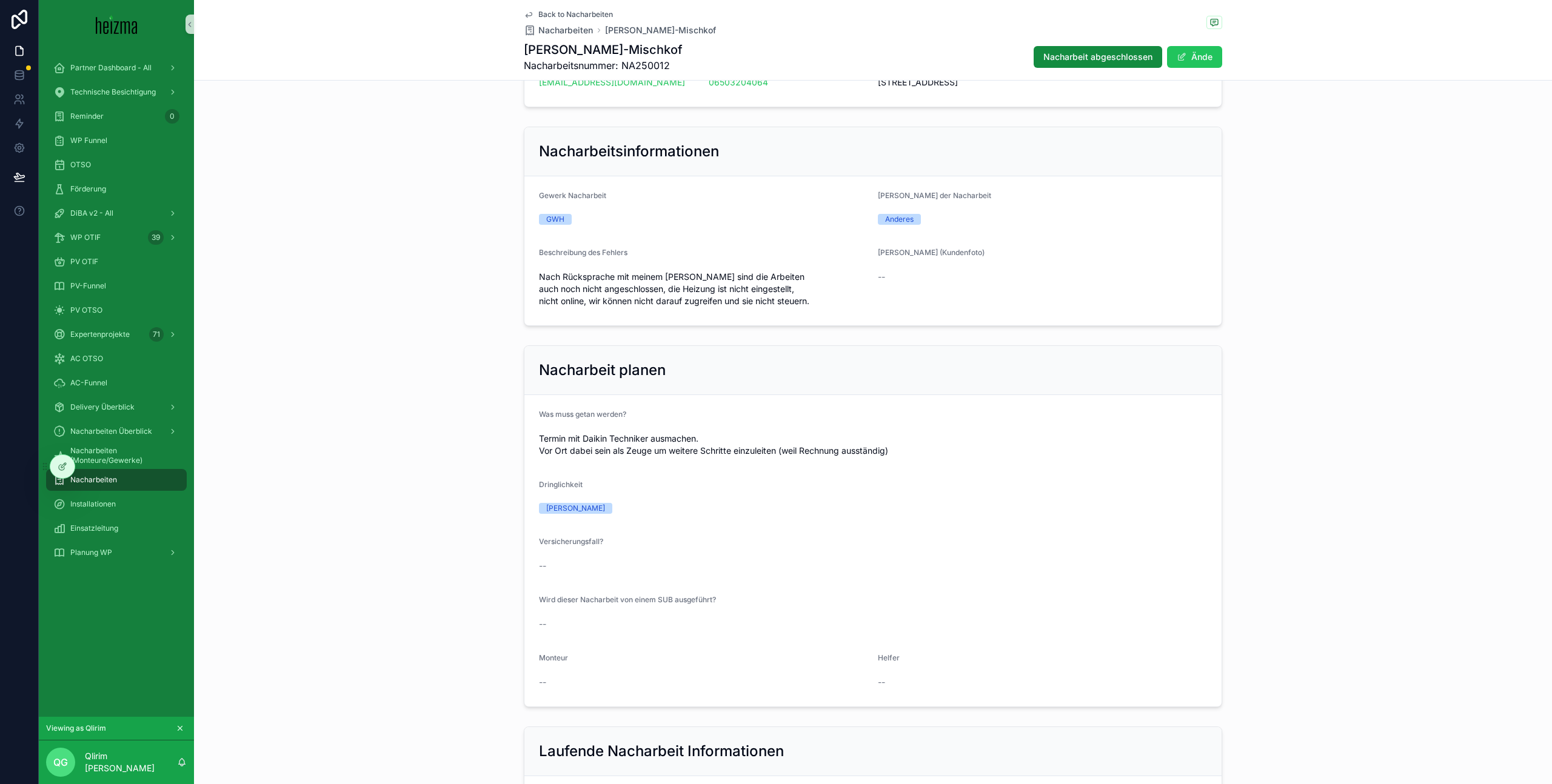
scroll to position [111, 0]
click at [1018, 58] on button "Ände" at bounding box center [1195, 56] width 55 height 22
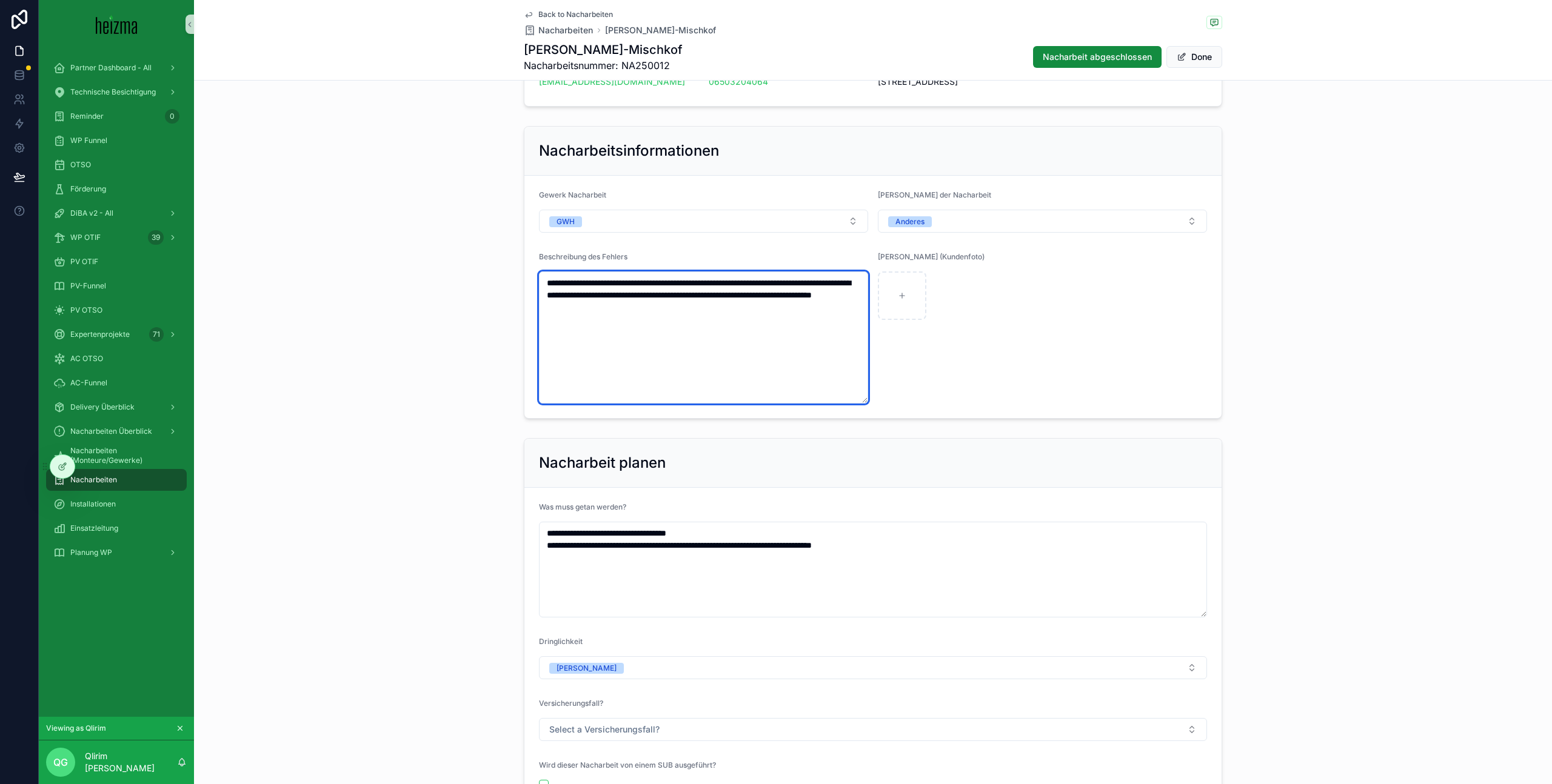
click at [770, 331] on textarea "**********" at bounding box center [704, 337] width 330 height 132
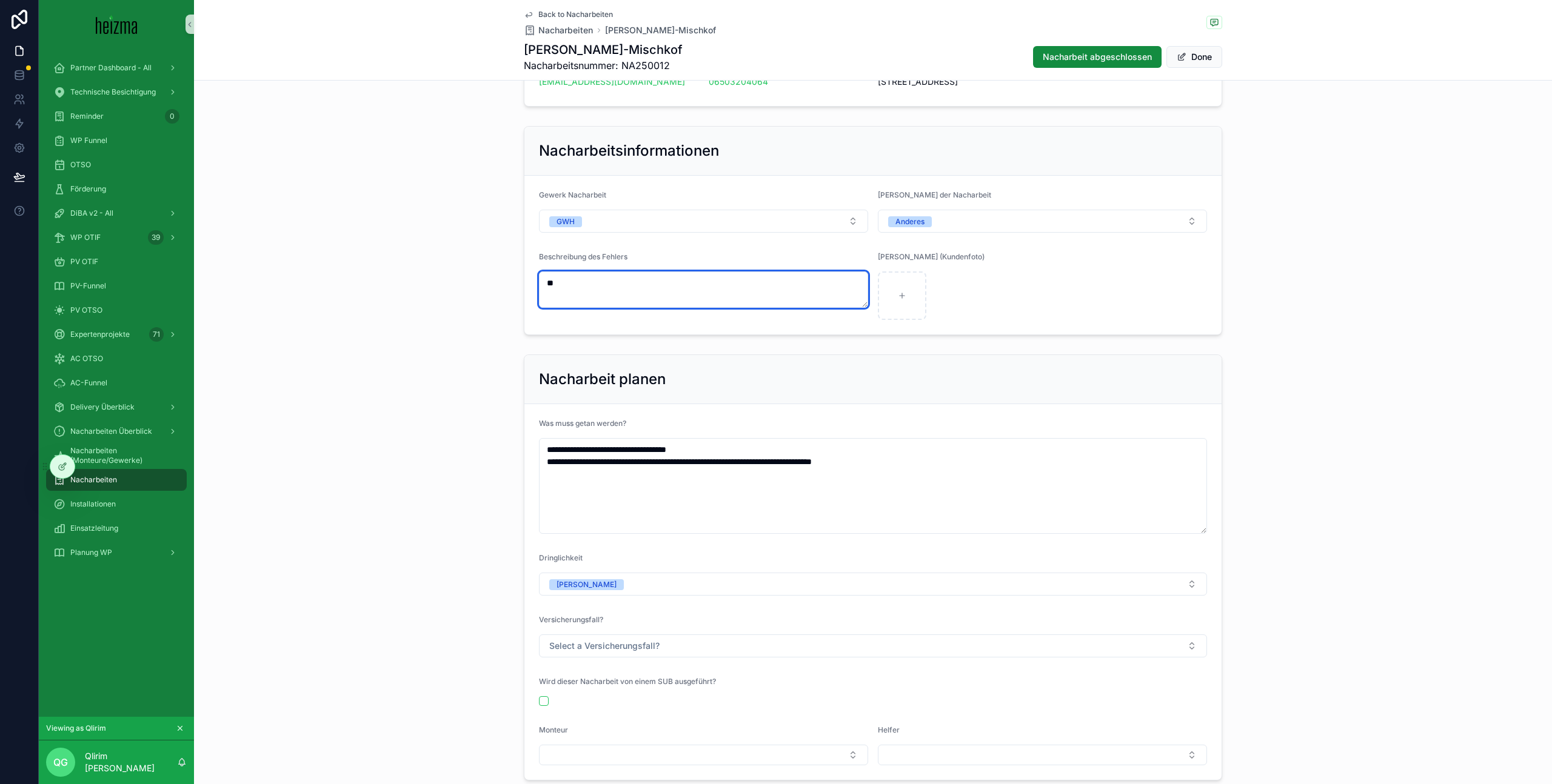
type textarea "*"
type textarea "**********"
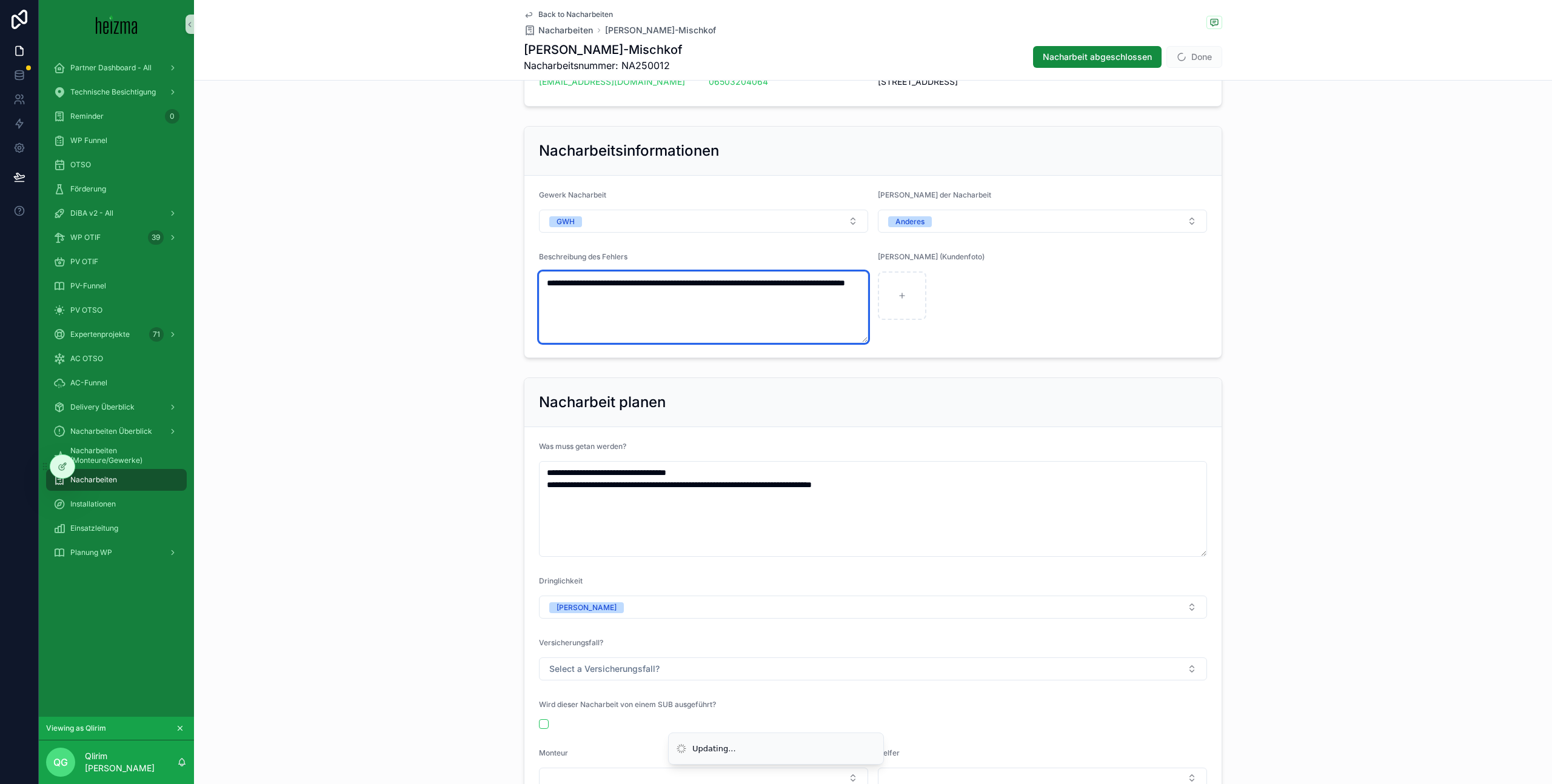
type textarea "**********"
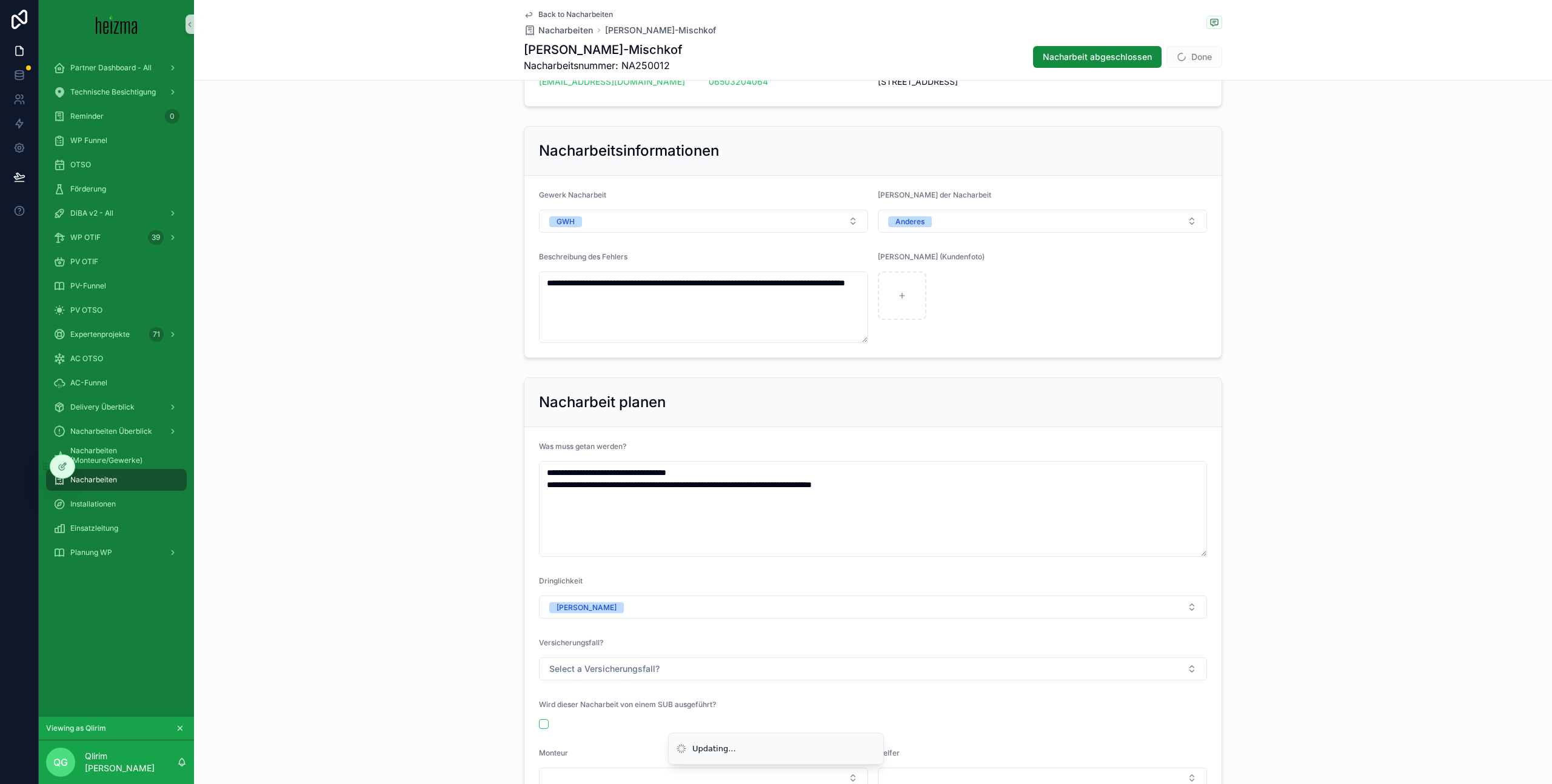
click at [1018, 52] on span "Done" at bounding box center [1194, 56] width 56 height 22
click at [1018, 58] on button "Done" at bounding box center [1194, 56] width 56 height 22
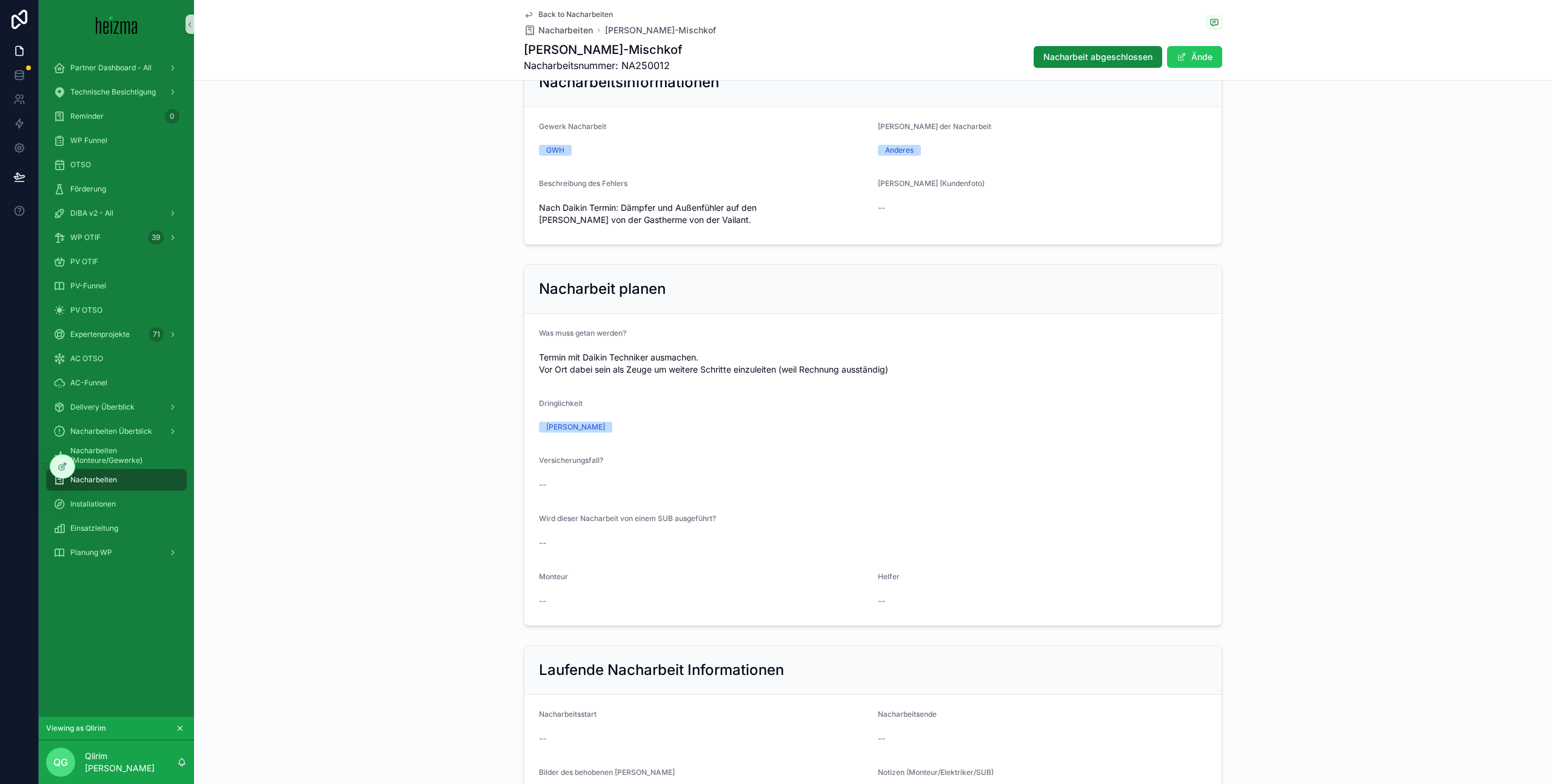
scroll to position [178, 0]
click at [160, 480] on div "Nacharbeiten" at bounding box center [116, 480] width 126 height 19
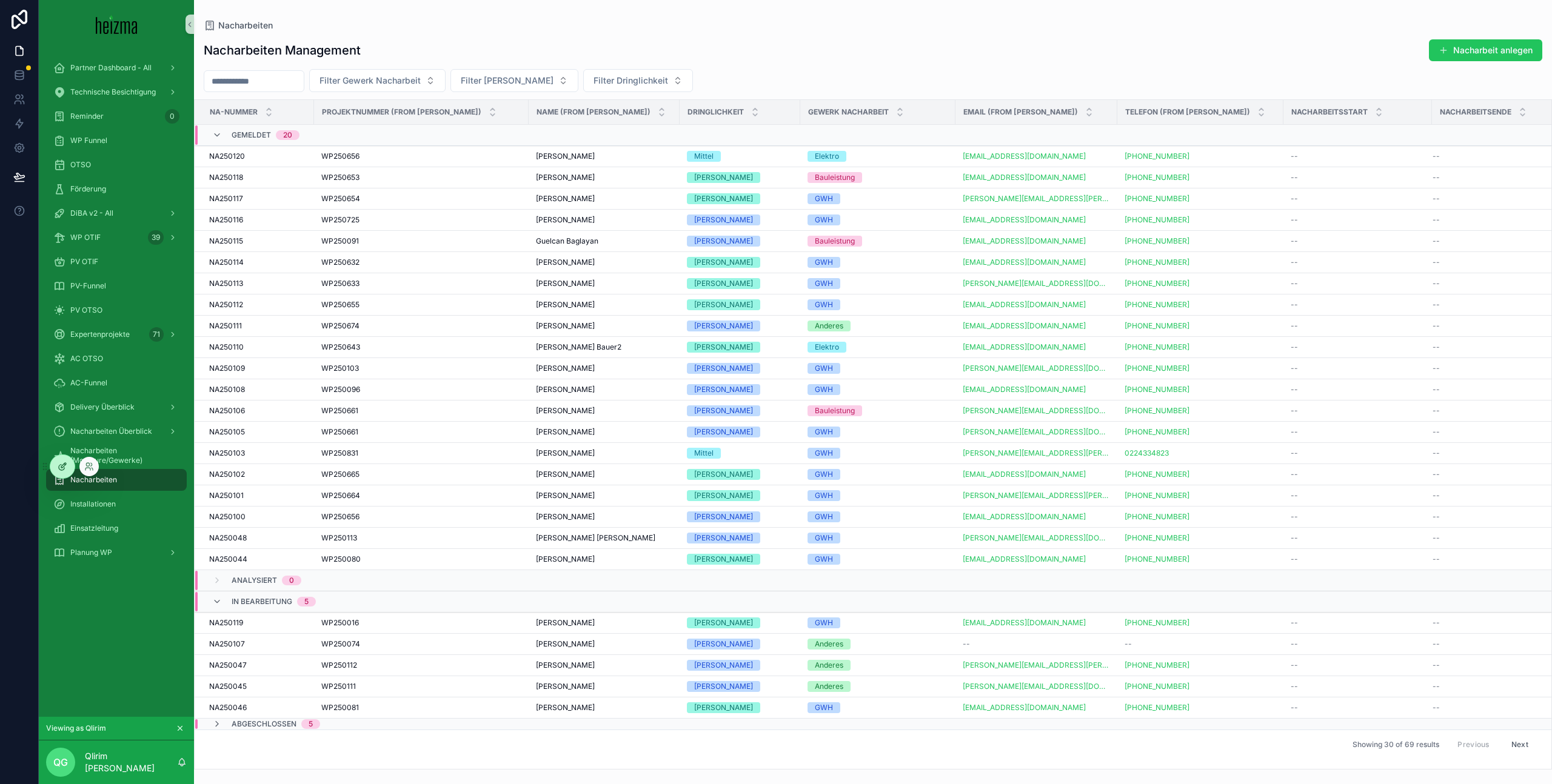
click at [62, 464] on icon at bounding box center [62, 466] width 9 height 9
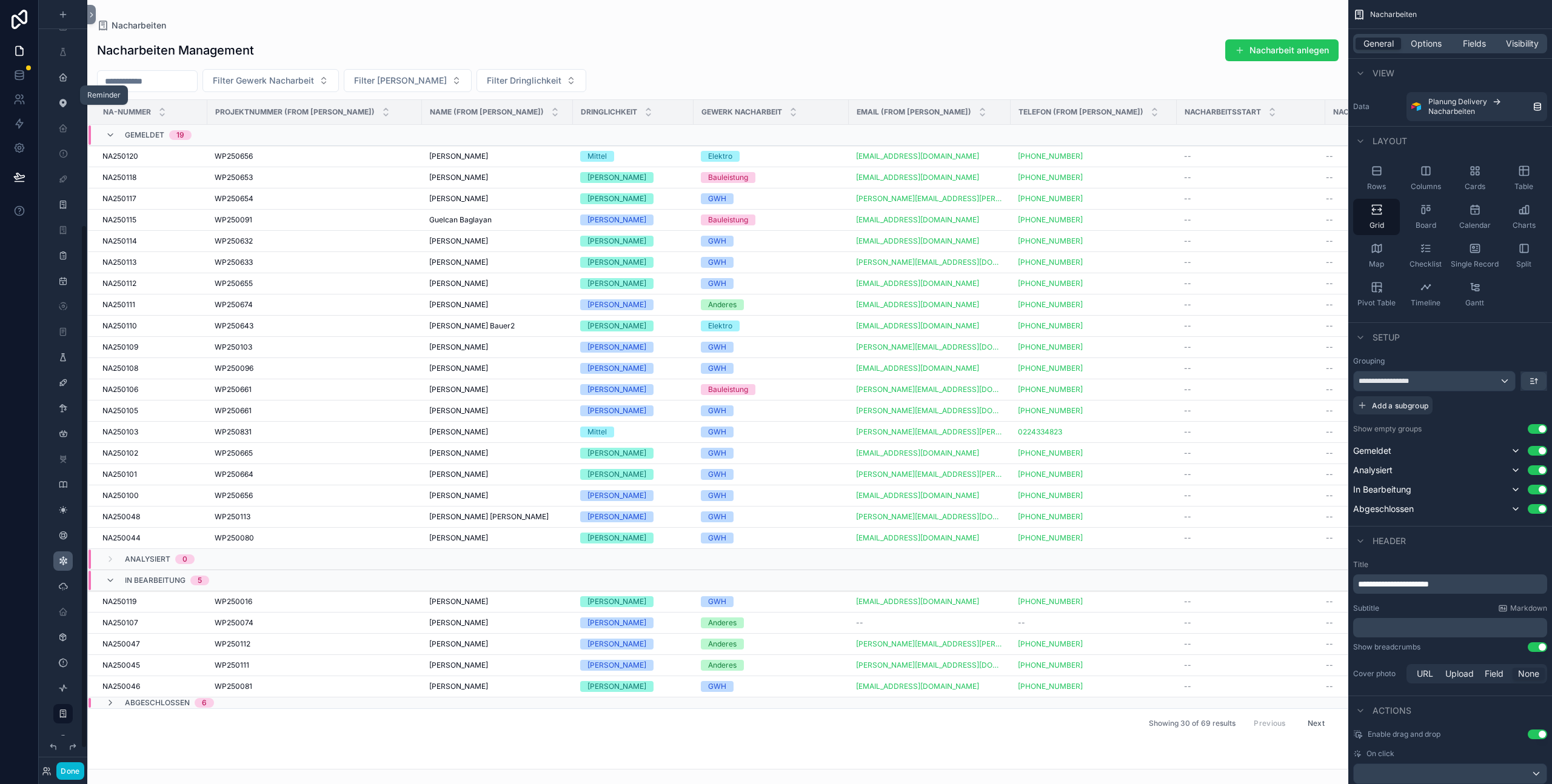
scroll to position [361, 0]
click at [53, 488] on div "Done" at bounding box center [63, 771] width 48 height 17
click at [51, 488] on icon at bounding box center [46, 771] width 9 height 9
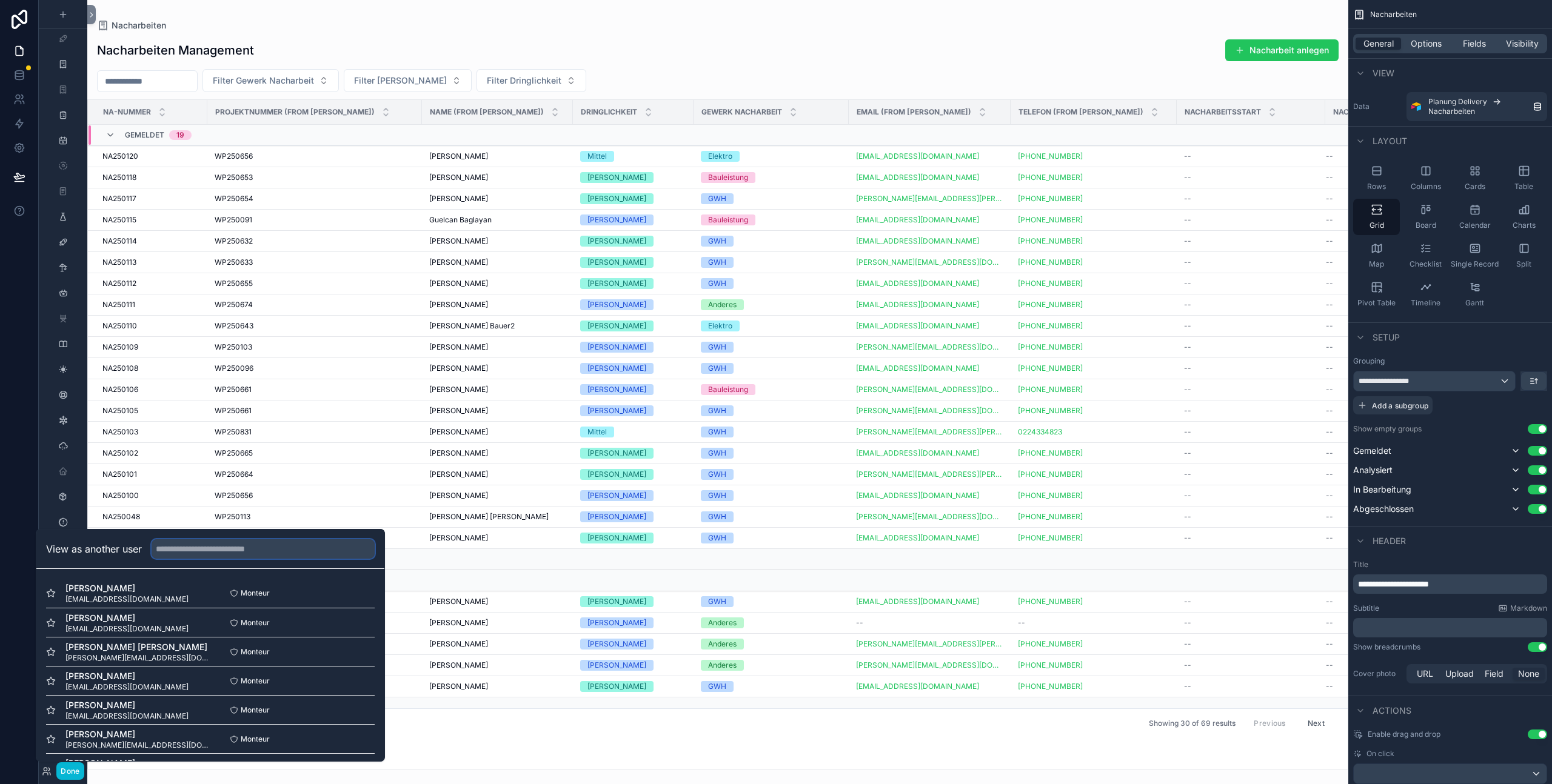
click at [252, 488] on input "text" at bounding box center [263, 549] width 223 height 19
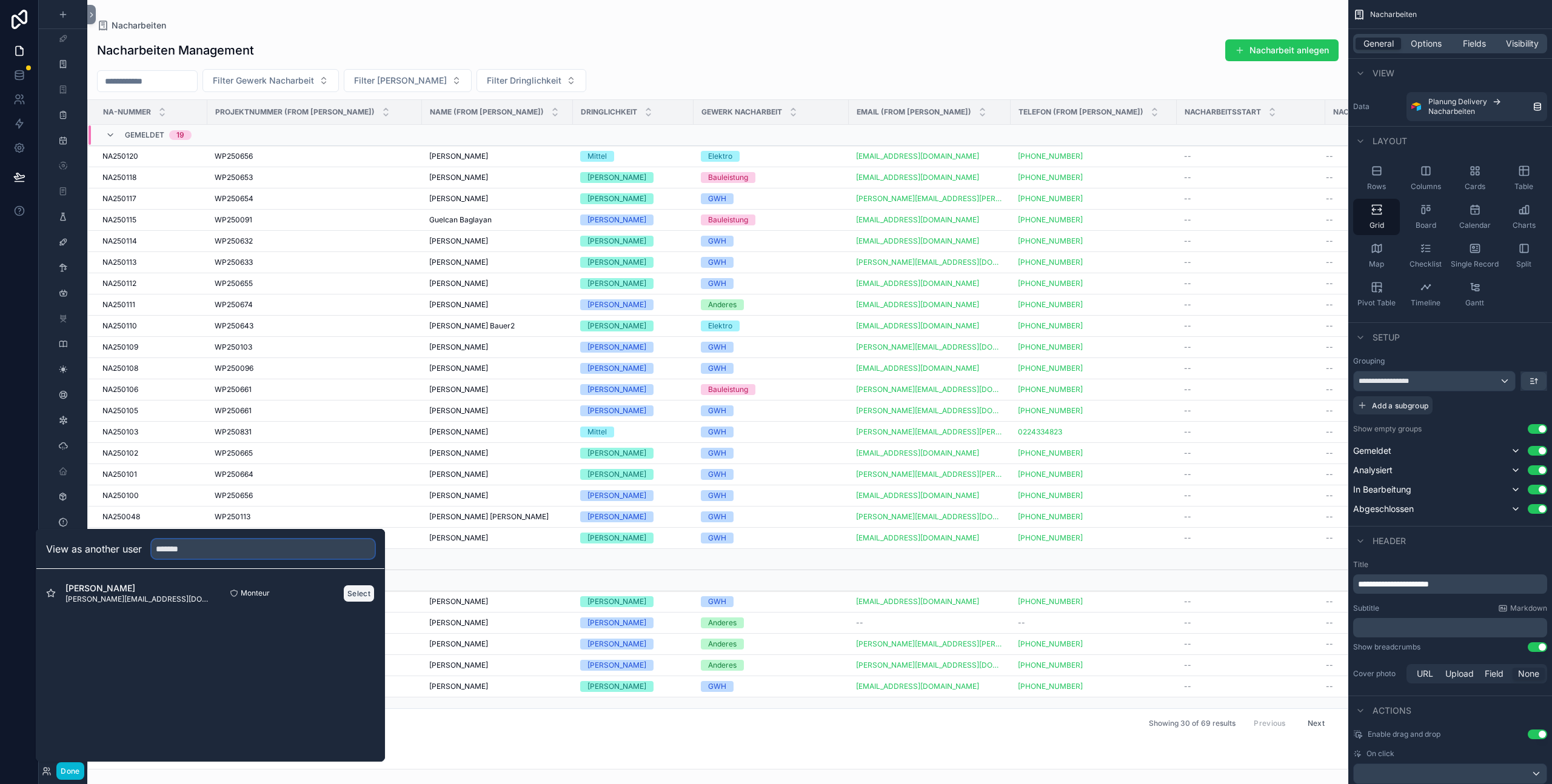
type input "*******"
click at [361, 488] on button "Select" at bounding box center [359, 593] width 32 height 17
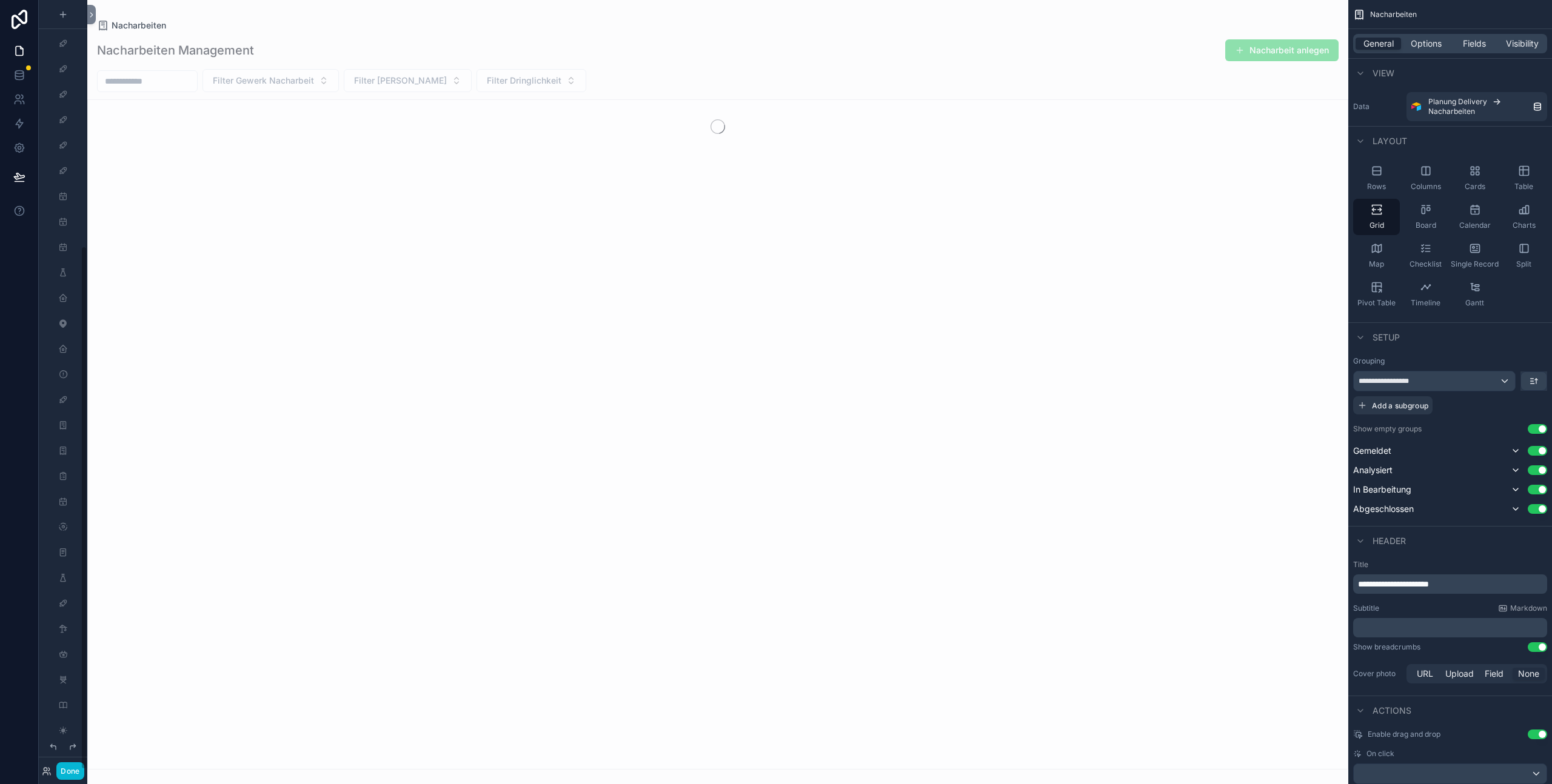
scroll to position [361, 0]
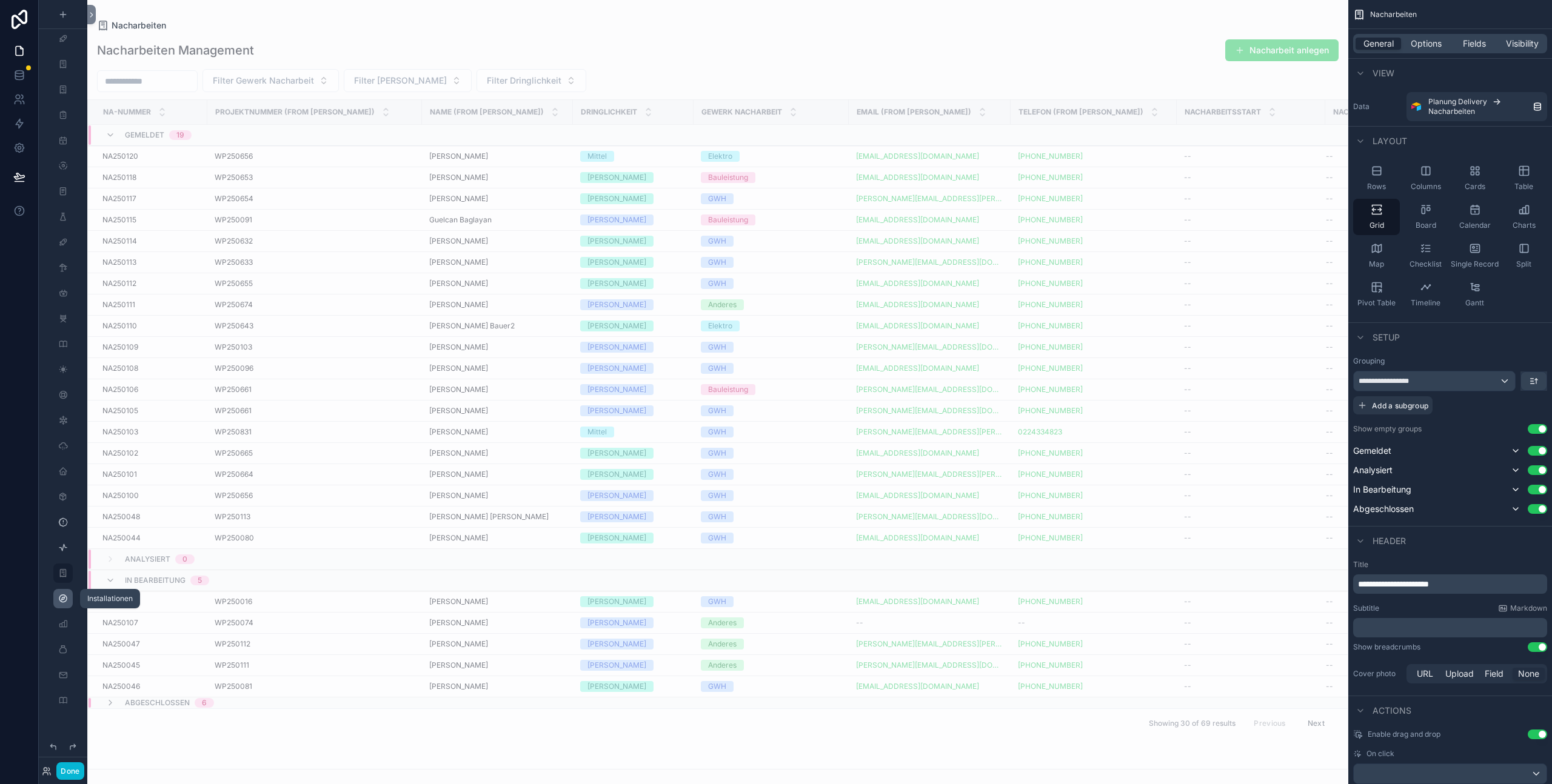
click at [64, 599] on icon "scrollable content" at bounding box center [62, 599] width 9 height 9
click at [68, 602] on div "scrollable content" at bounding box center [63, 599] width 15 height 19
click at [64, 603] on icon "scrollable content" at bounding box center [62, 599] width 9 height 9
click at [66, 551] on icon "scrollable content" at bounding box center [62, 548] width 9 height 9
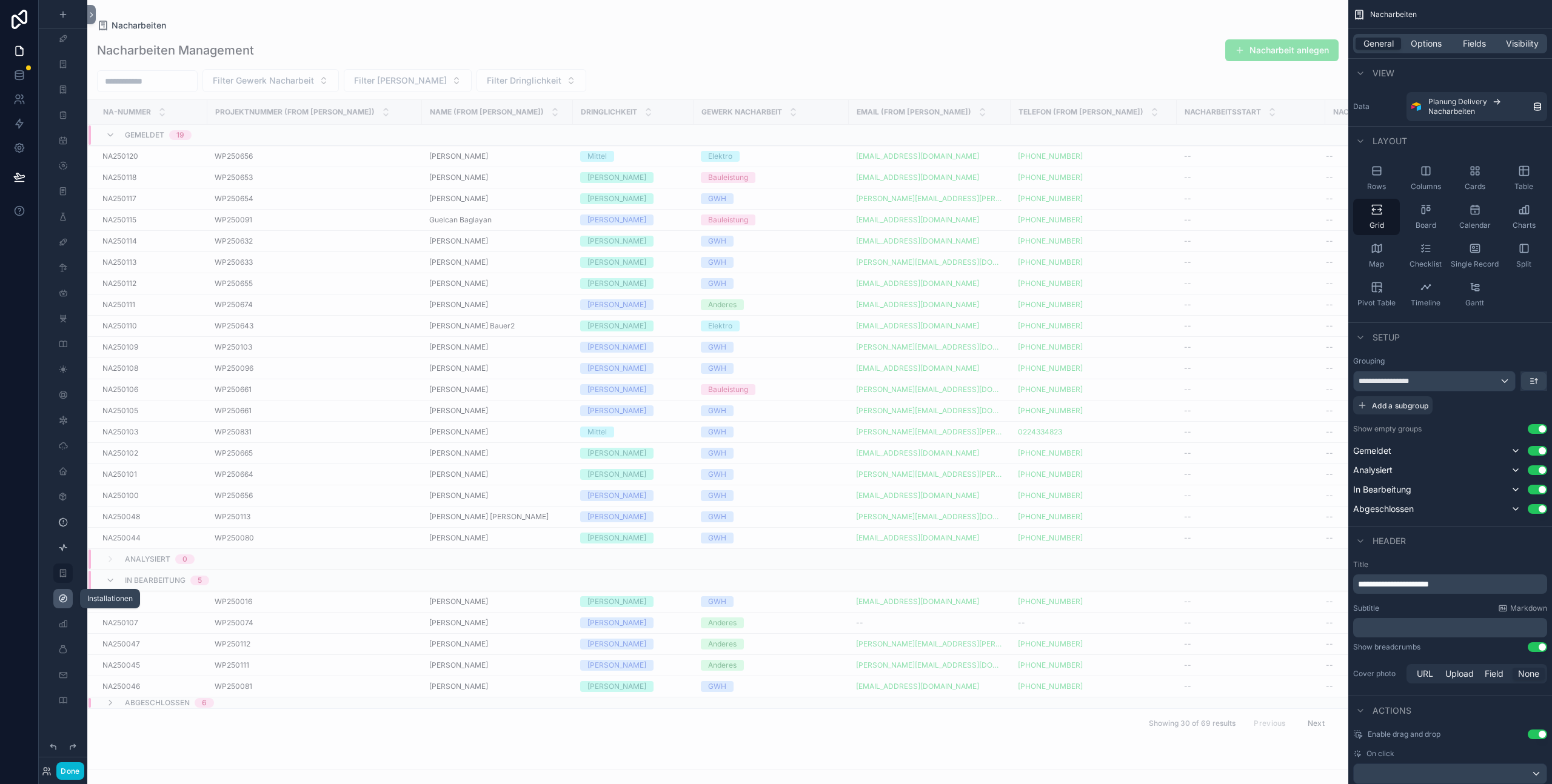
click at [64, 594] on icon "scrollable content" at bounding box center [62, 599] width 9 height 9
click at [72, 775] on button "Done" at bounding box center [70, 771] width 28 height 17
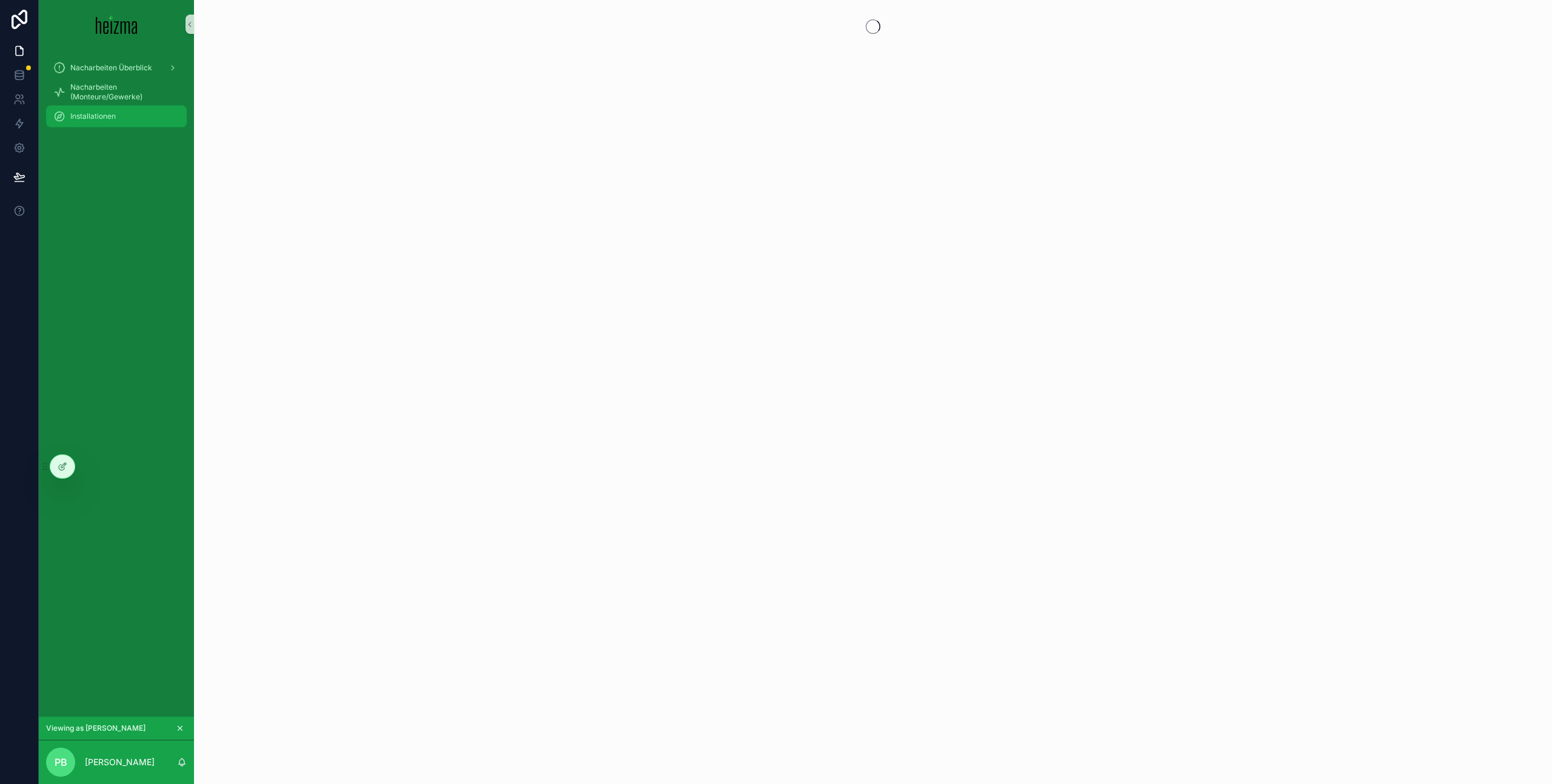
click at [118, 111] on div "Installationen" at bounding box center [116, 116] width 126 height 19
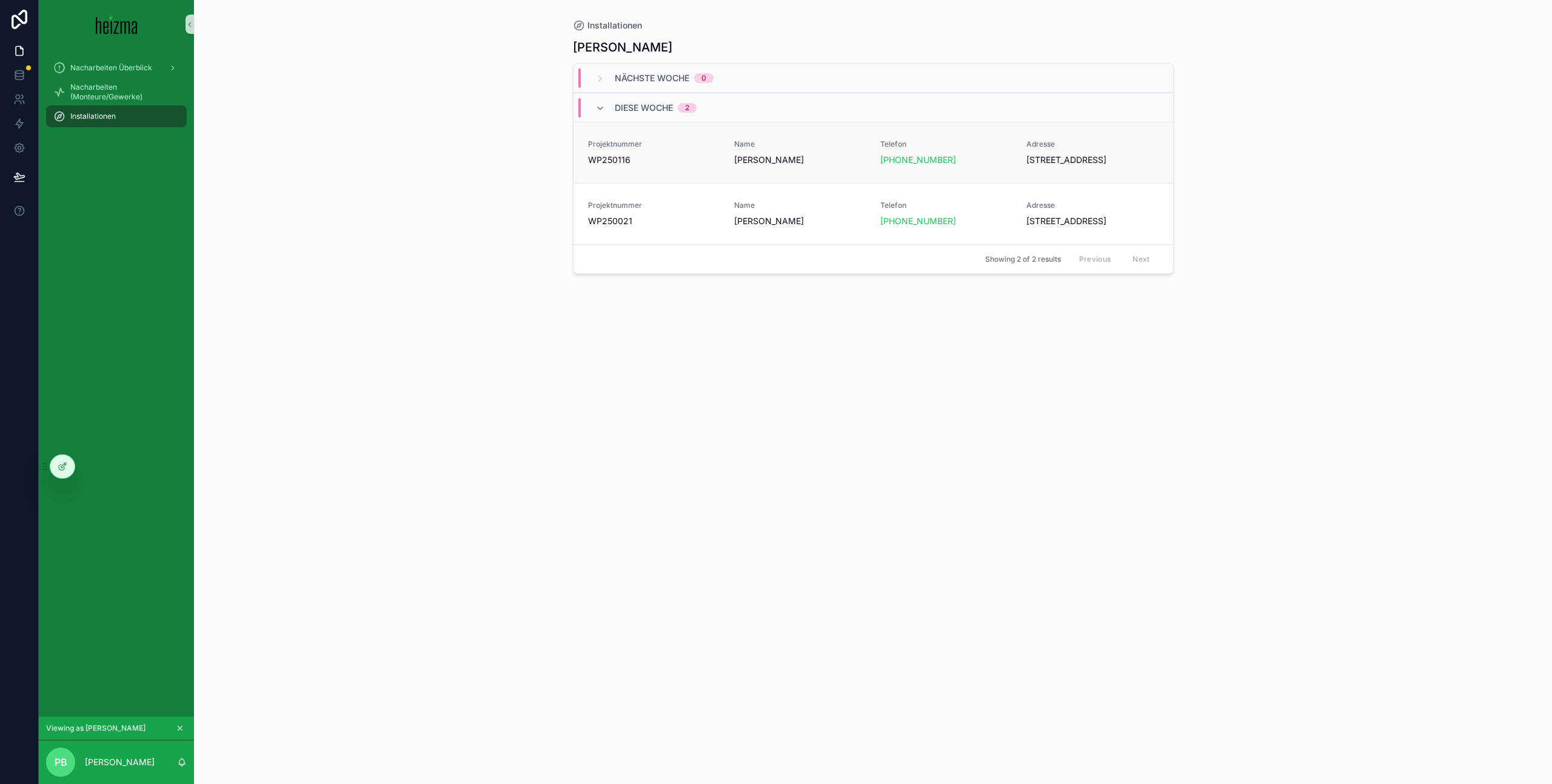
click at [701, 154] on span "WP250116" at bounding box center [654, 160] width 131 height 12
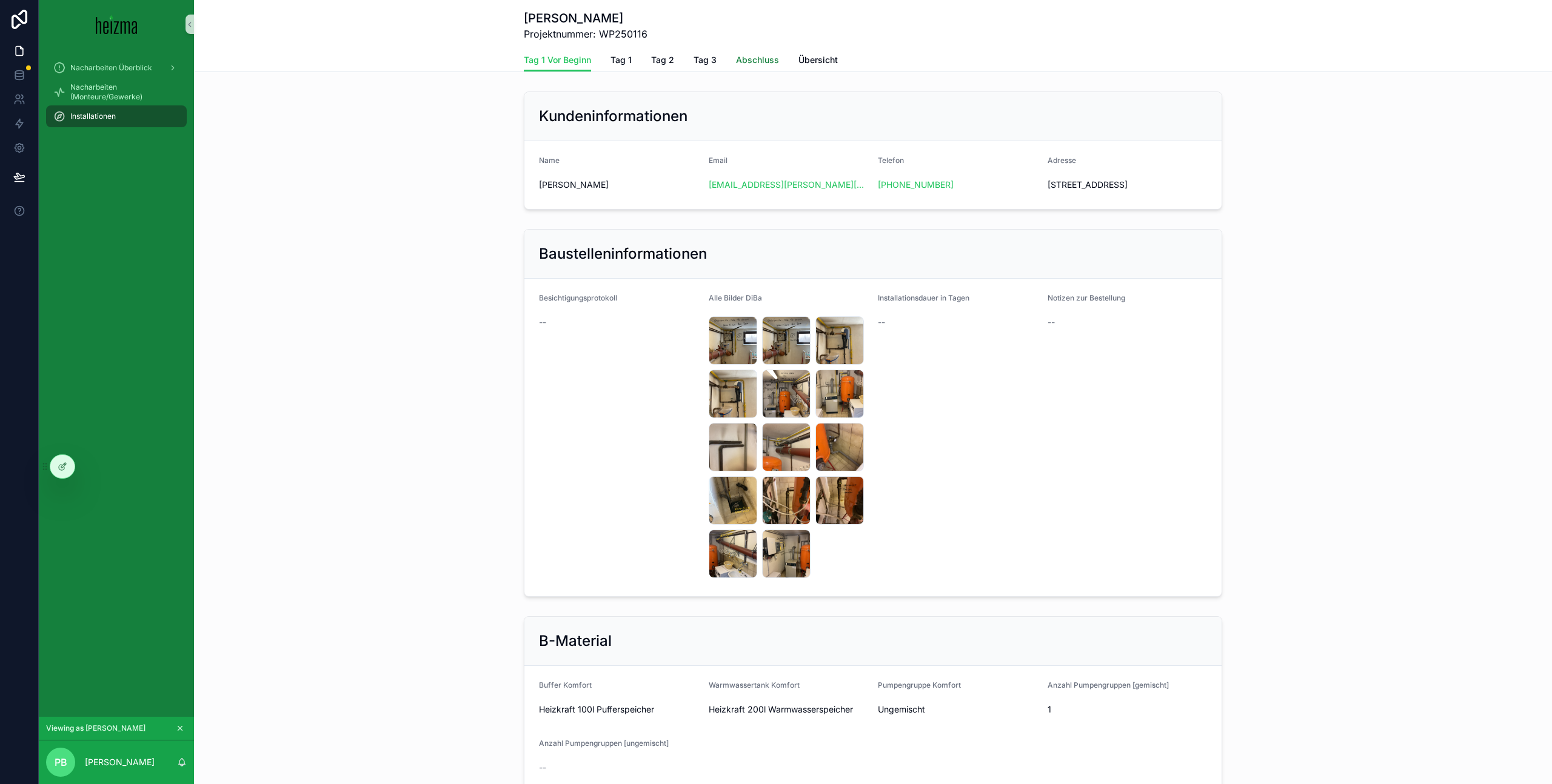
click at [757, 62] on span "Abschluss" at bounding box center [757, 60] width 43 height 12
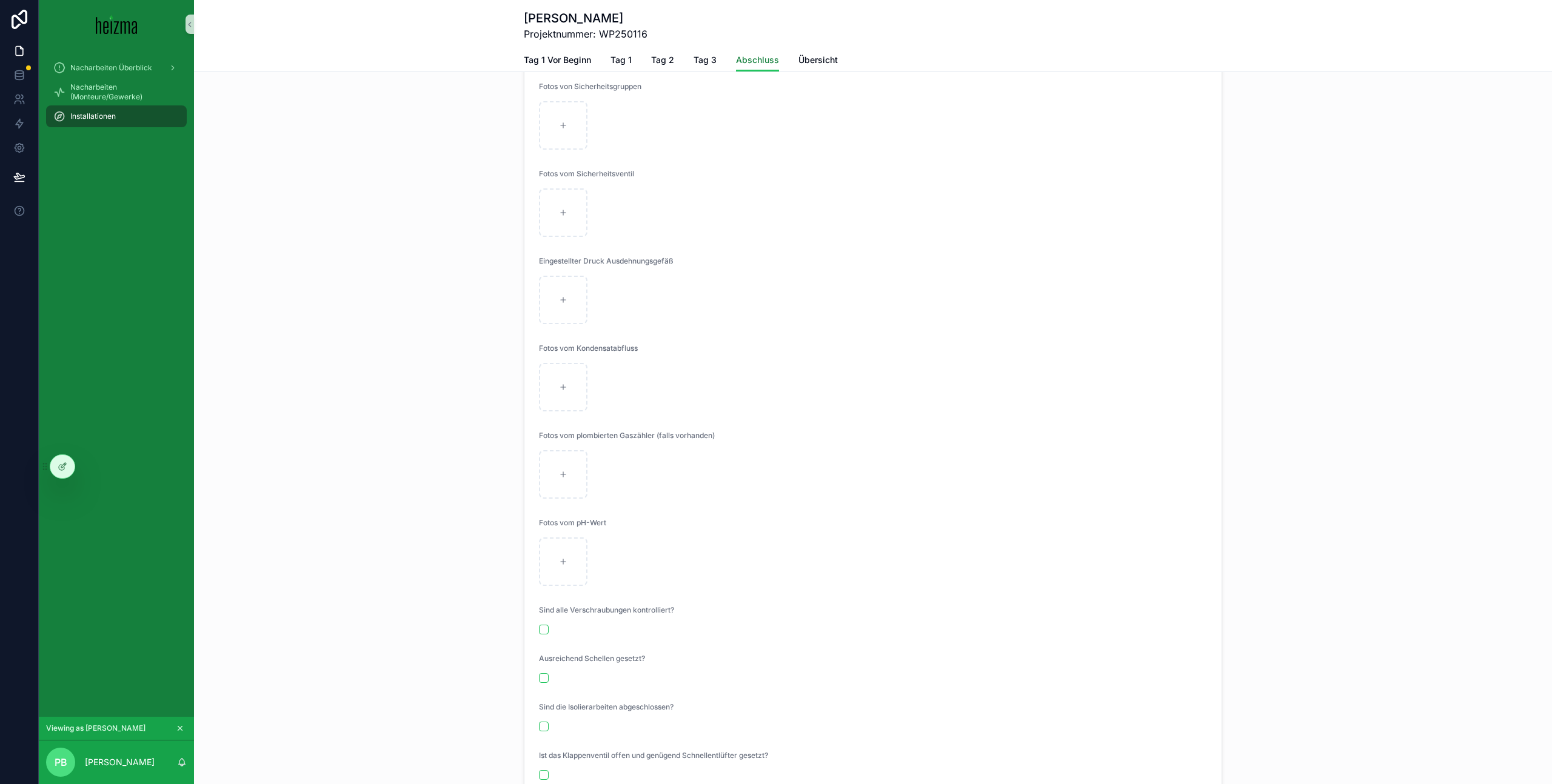
scroll to position [247, 0]
